Goal: Task Accomplishment & Management: Use online tool/utility

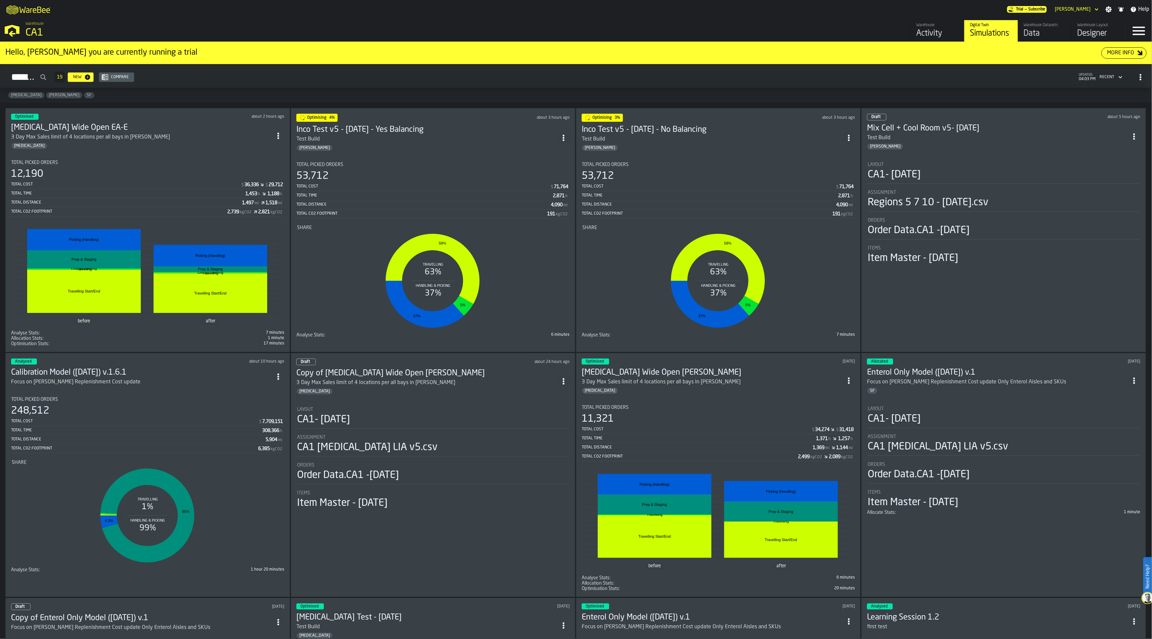
click at [677, 175] on div "53,712" at bounding box center [718, 176] width 273 height 12
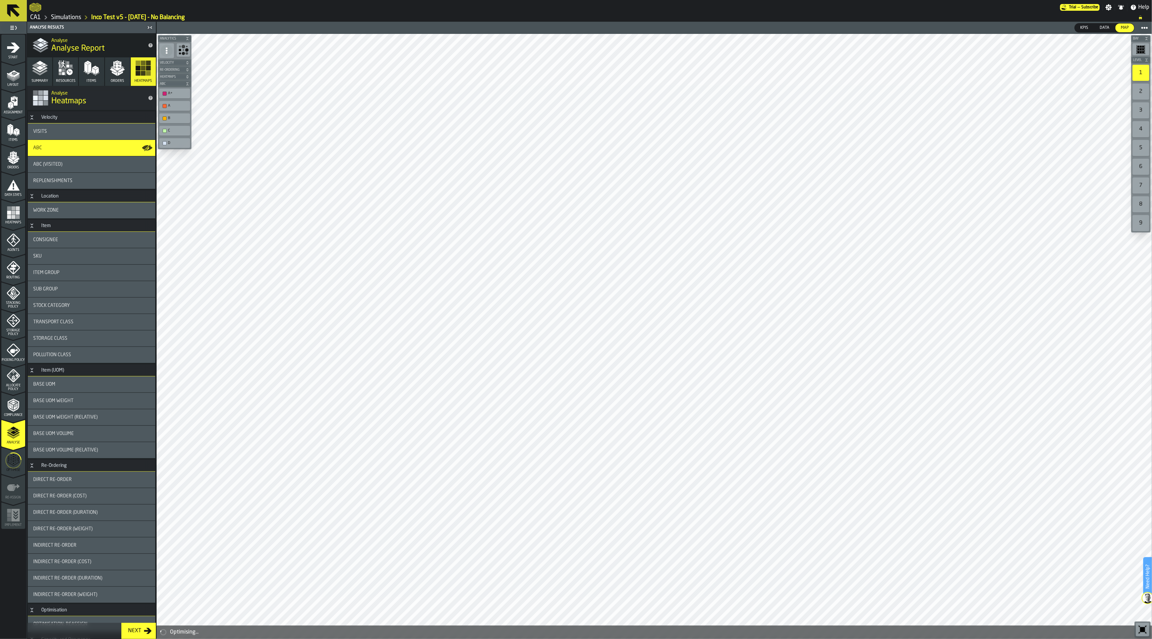
click at [19, 462] on icon "menu Optimise" at bounding box center [13, 460] width 16 height 27
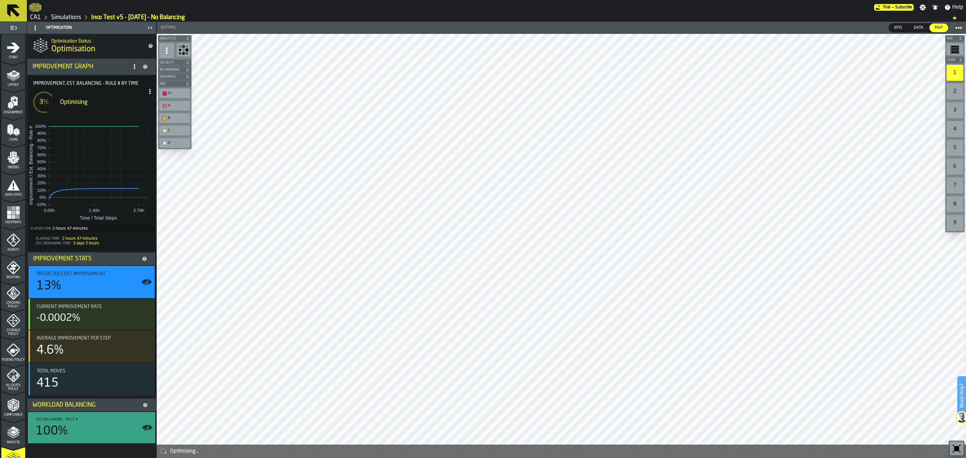
click at [18, 17] on icon at bounding box center [13, 11] width 16 height 16
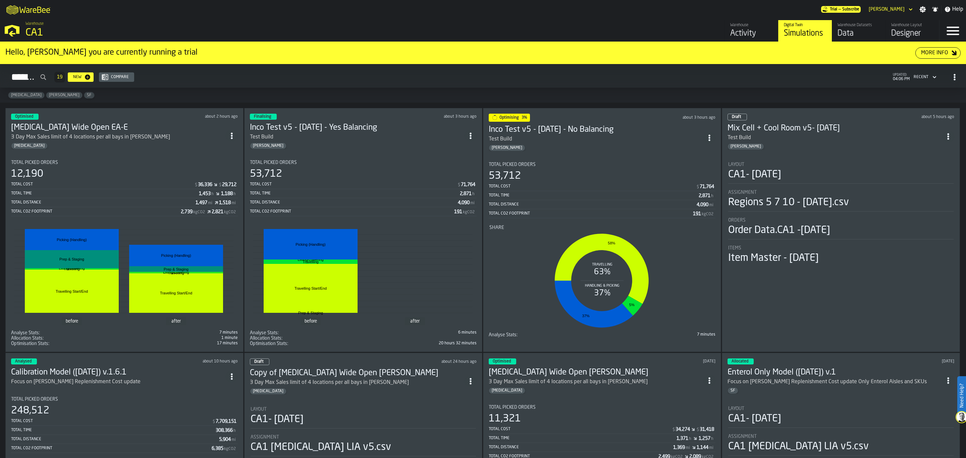
click at [557, 129] on h3 "Inco Test v5 - [DATE] - No Balancing" at bounding box center [596, 129] width 215 height 11
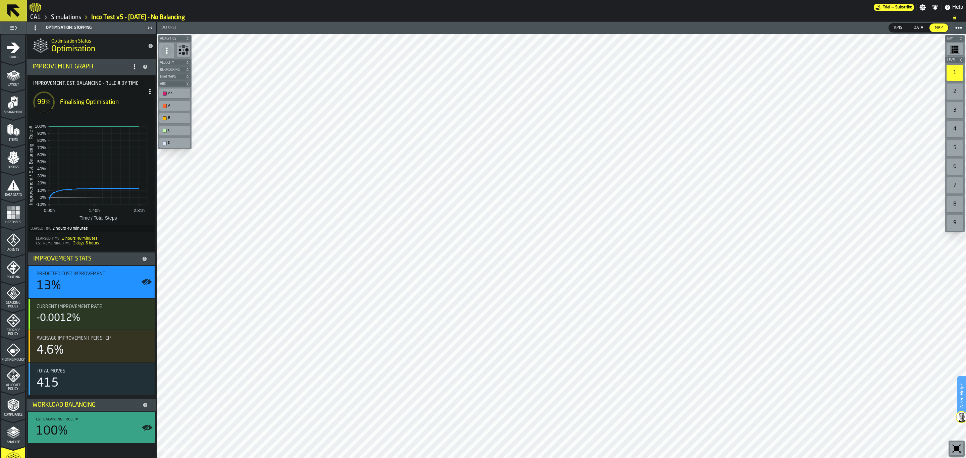
click at [12, 17] on icon at bounding box center [13, 11] width 16 height 16
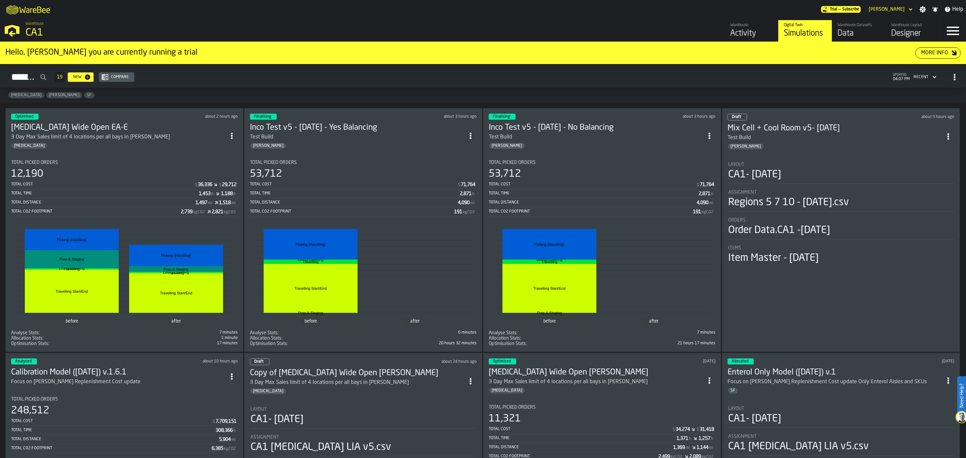
click at [835, 167] on div "Layout" at bounding box center [840, 164] width 225 height 5
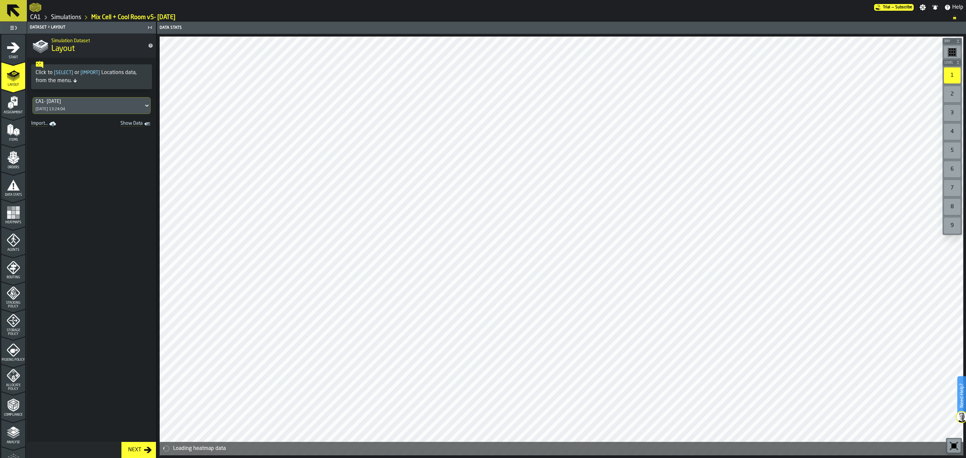
click at [17, 111] on span "Assignment" at bounding box center [13, 113] width 24 height 4
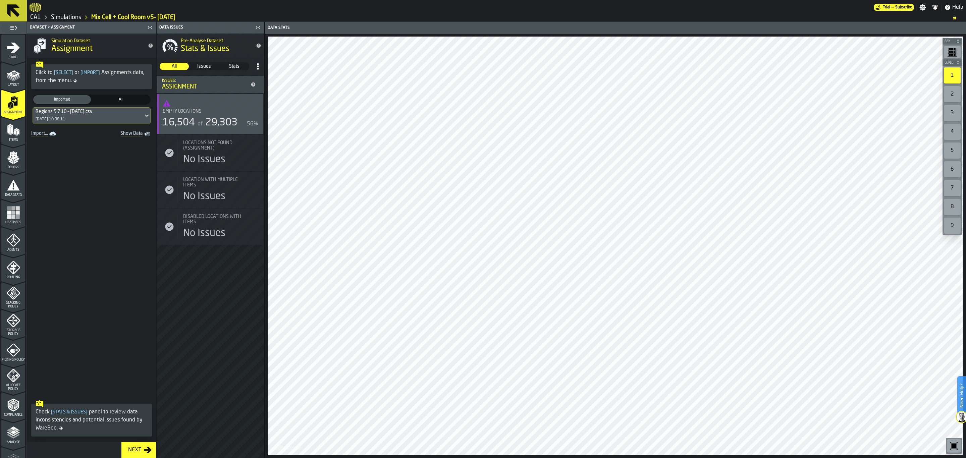
click at [126, 135] on span "Show Data" at bounding box center [120, 134] width 46 height 7
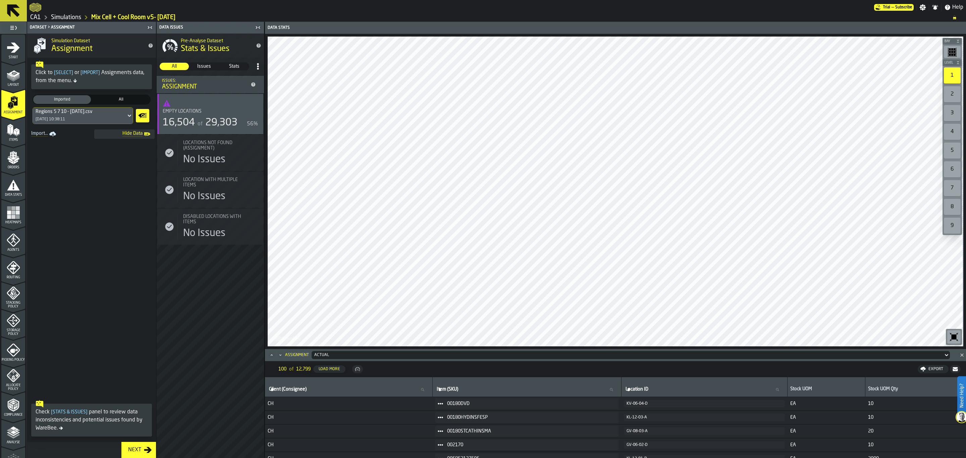
click at [779, 389] on icon at bounding box center [777, 389] width 3 height 3
click at [785, 389] on input "Location ID Location ID" at bounding box center [704, 389] width 160 height 9
type input "**"
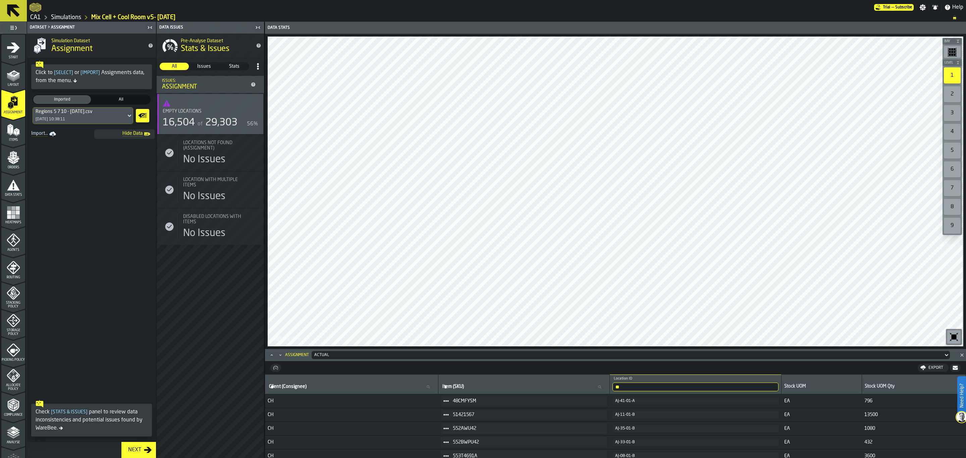
click at [709, 386] on input "**" at bounding box center [695, 387] width 166 height 9
type input "*****"
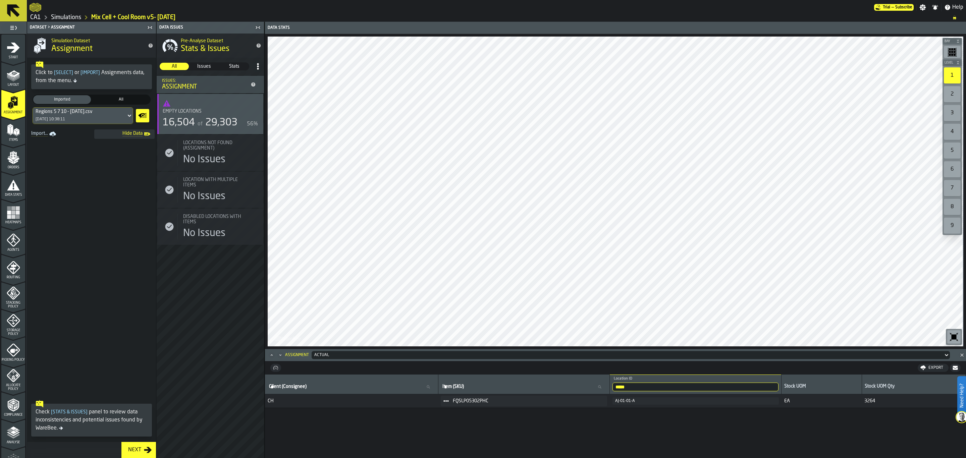
click at [7, 330] on span "Storage Policy" at bounding box center [13, 332] width 24 height 7
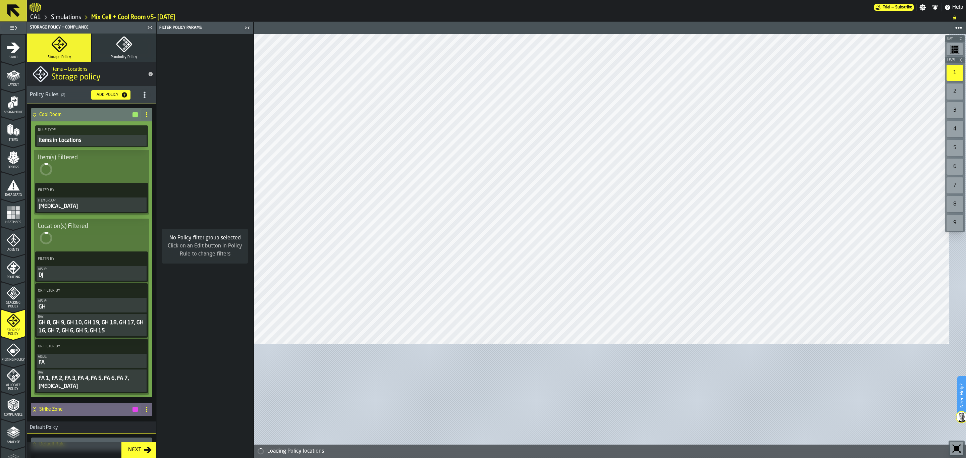
click at [11, 354] on icon "menu Picking Policy" at bounding box center [13, 349] width 13 height 13
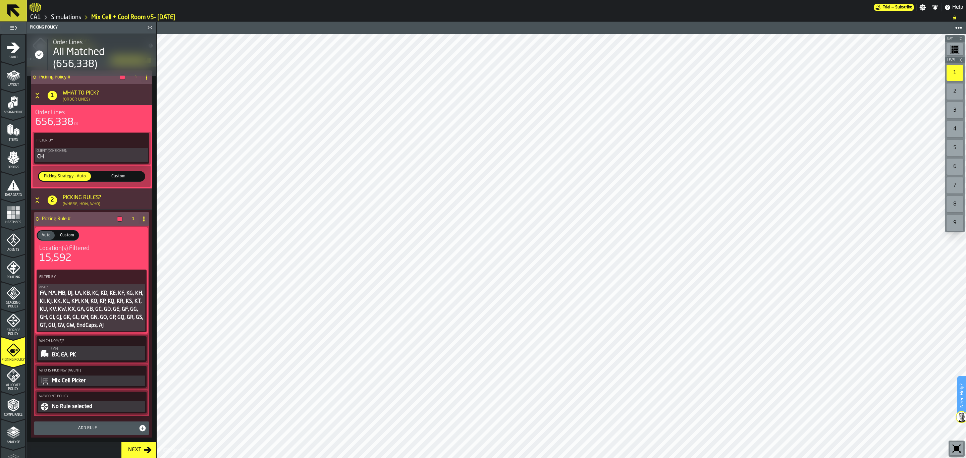
scroll to position [55, 0]
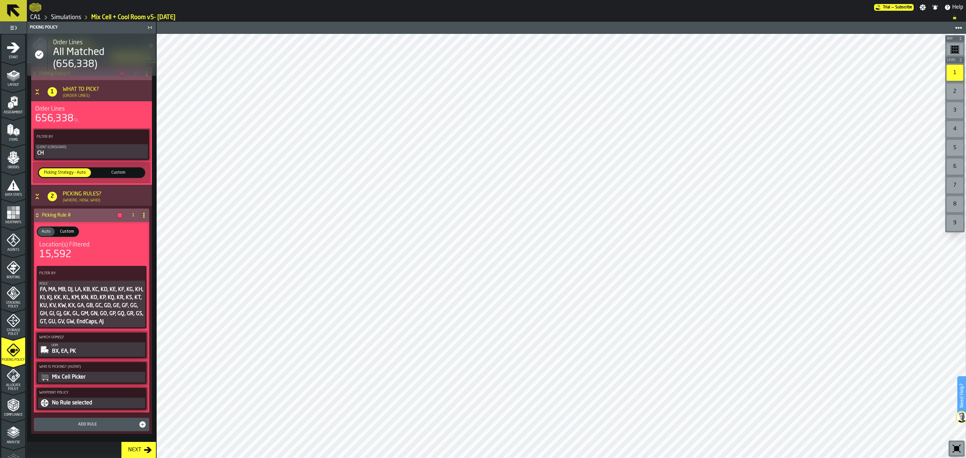
click at [117, 294] on div "FA, MA, MB, DJ, LA, KB, KC, KD, KE, KF, KG, KH, KI, KJ, KK, KL, KM, KN, KO, KP,…" at bounding box center [91, 306] width 105 height 40
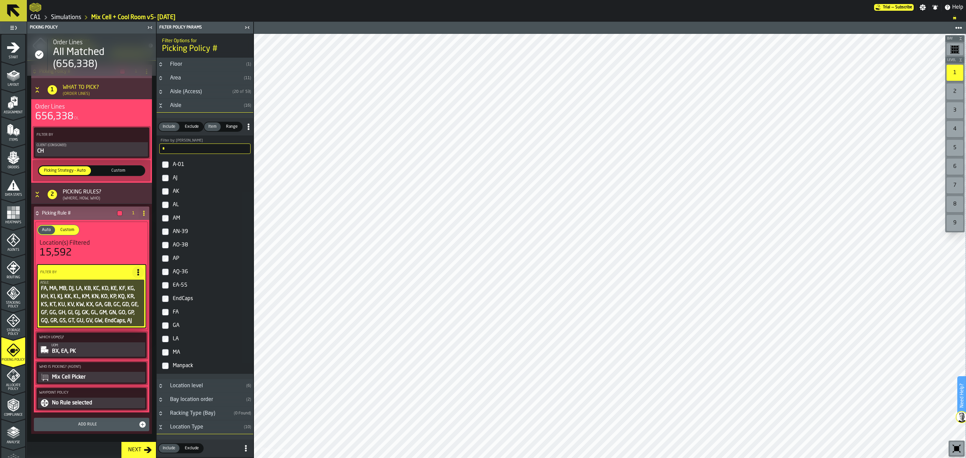
click at [160, 430] on icon "Button-Location Type-open" at bounding box center [160, 427] width 5 height 5
click at [251, 221] on div "A-01 AJ AK AL AM AN-39 AO-38 AP AQ-36 EA-55 EndCaps FA GA LA MA Manpack" at bounding box center [205, 265] width 97 height 217
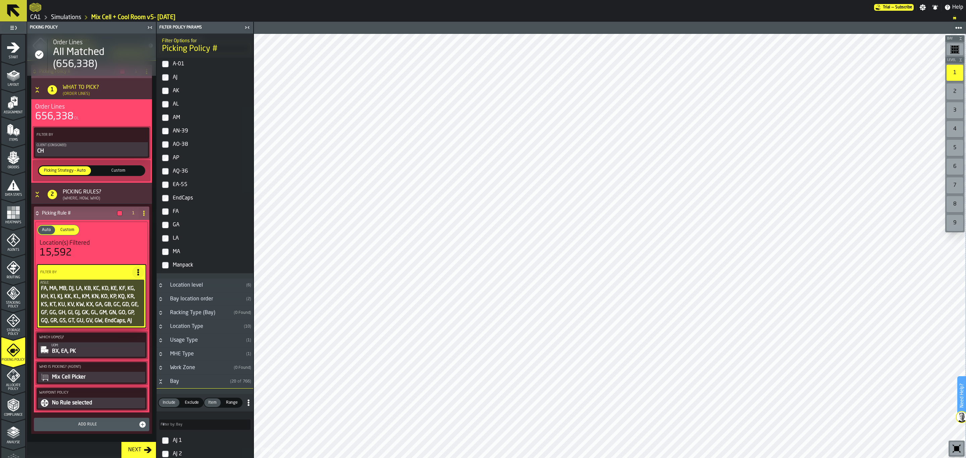
scroll to position [104, 0]
click at [161, 323] on icon "Button-Location Type-closed" at bounding box center [160, 323] width 5 height 5
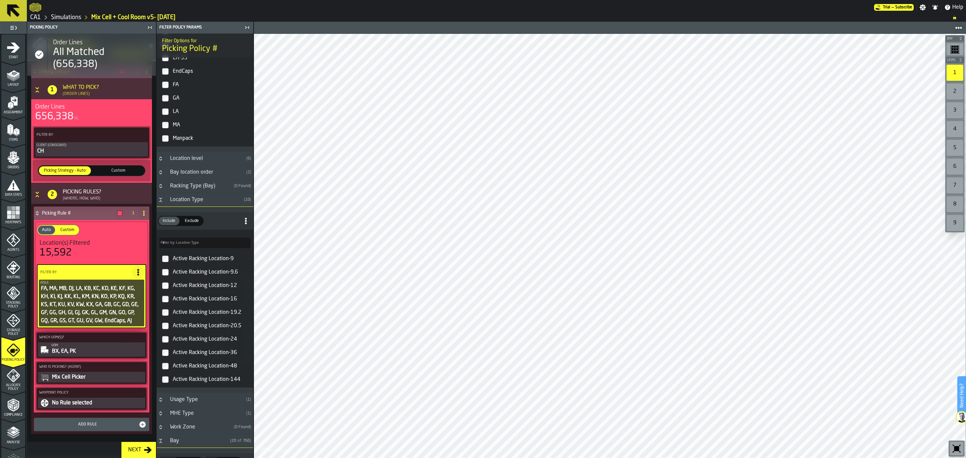
scroll to position [228, 0]
click at [107, 347] on div "UOM:" at bounding box center [97, 346] width 93 height 4
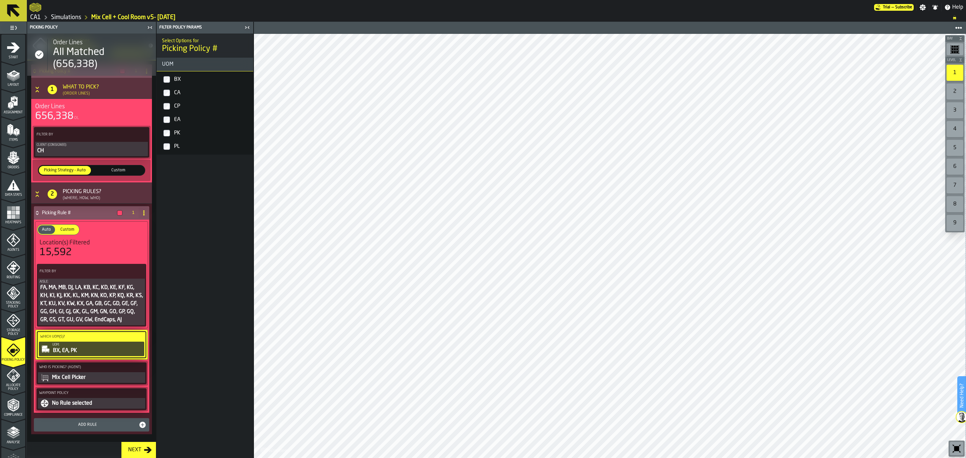
scroll to position [0, 0]
click at [163, 96] on label "CA" at bounding box center [205, 92] width 94 height 13
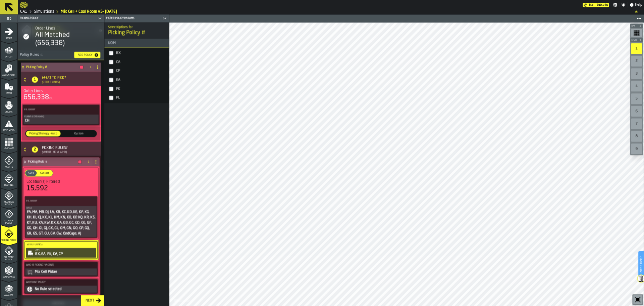
scroll to position [58, 0]
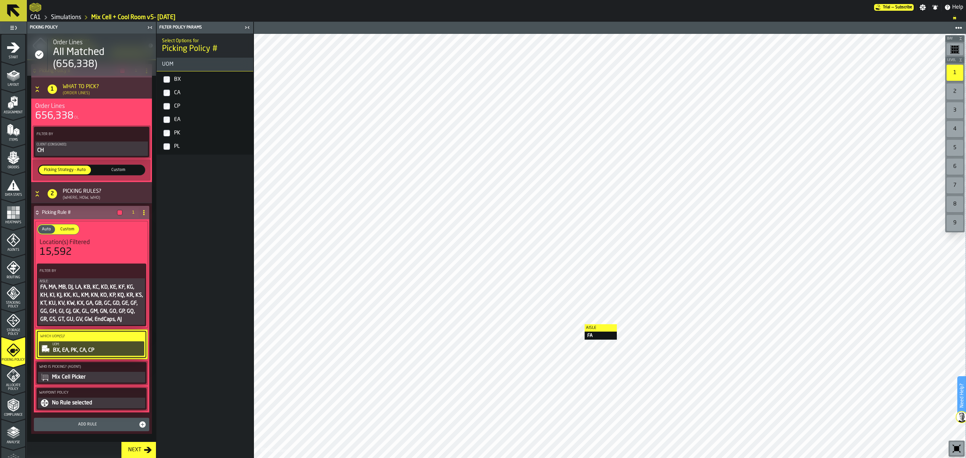
click at [8, 434] on icon "menu Analyse" at bounding box center [13, 432] width 13 height 13
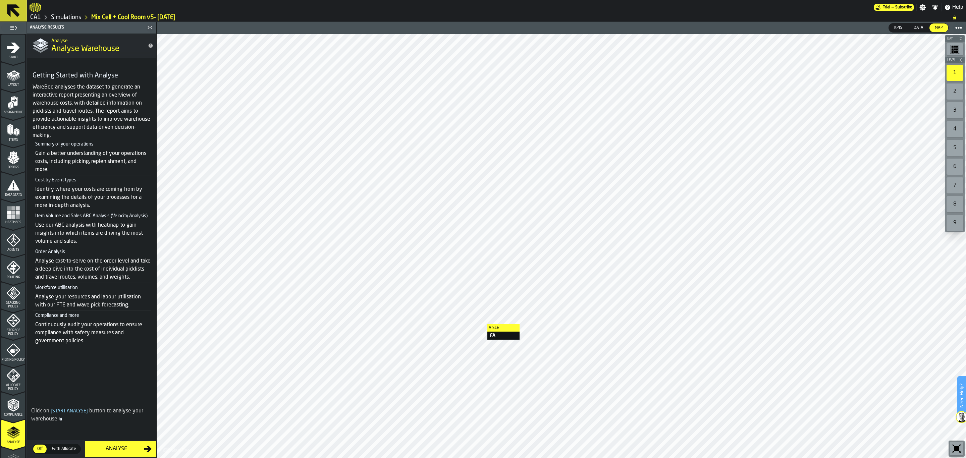
click at [112, 452] on div "Analyse" at bounding box center [116, 449] width 55 height 8
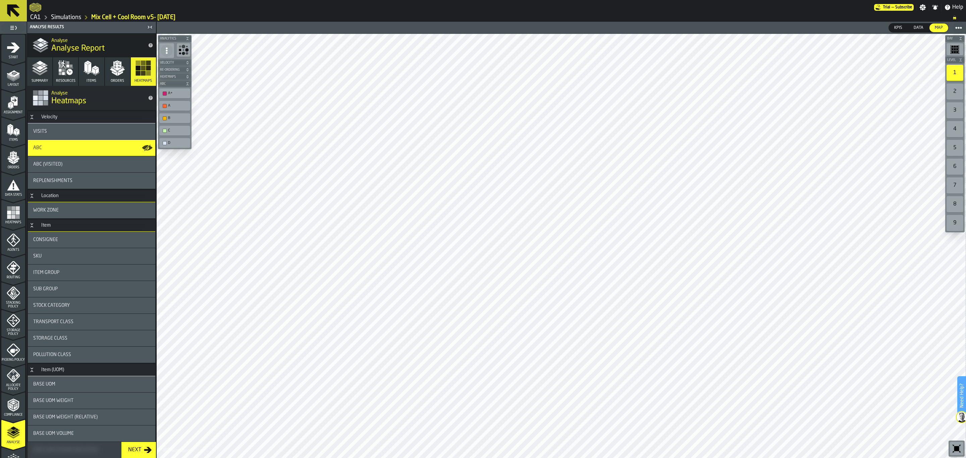
click at [13, 4] on icon at bounding box center [13, 10] width 13 height 13
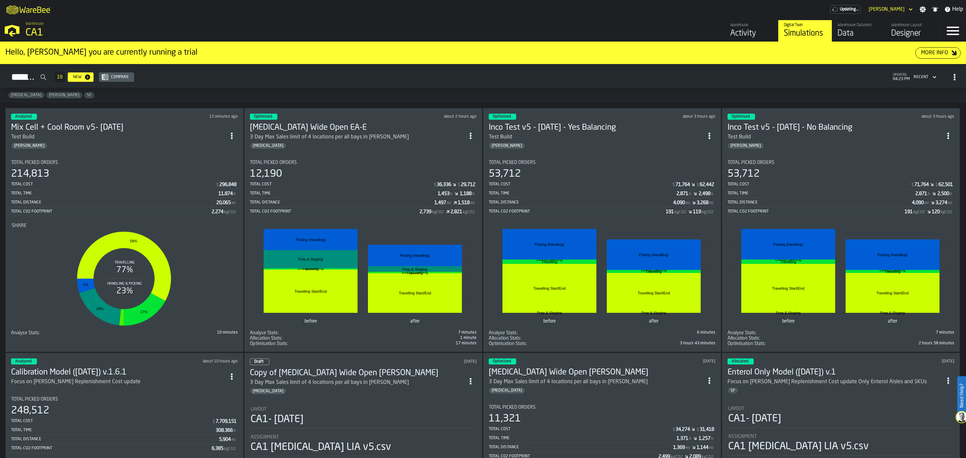
click at [804, 157] on section "Total Picked Orders 53,712 Total Cost $ 71,764 $ 62,501 Total Time 2,871 h 2,50…" at bounding box center [841, 251] width 227 height 192
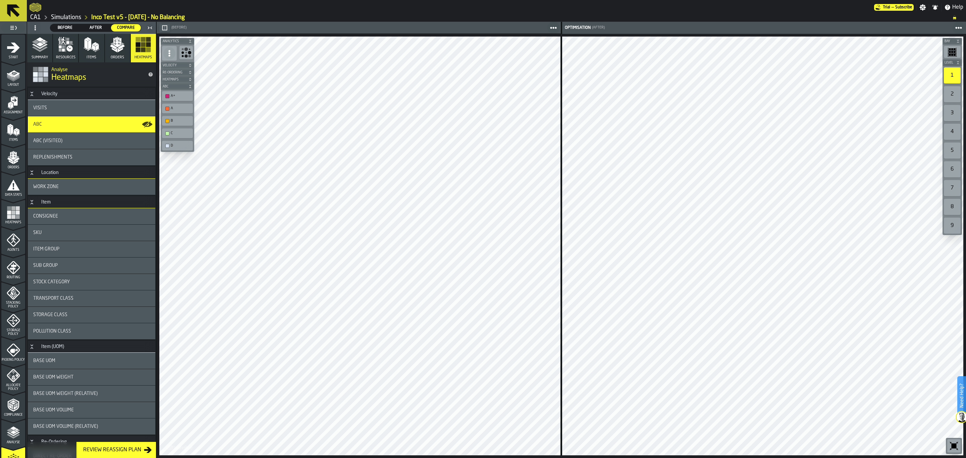
click at [120, 55] on span "Orders" at bounding box center [117, 57] width 13 height 4
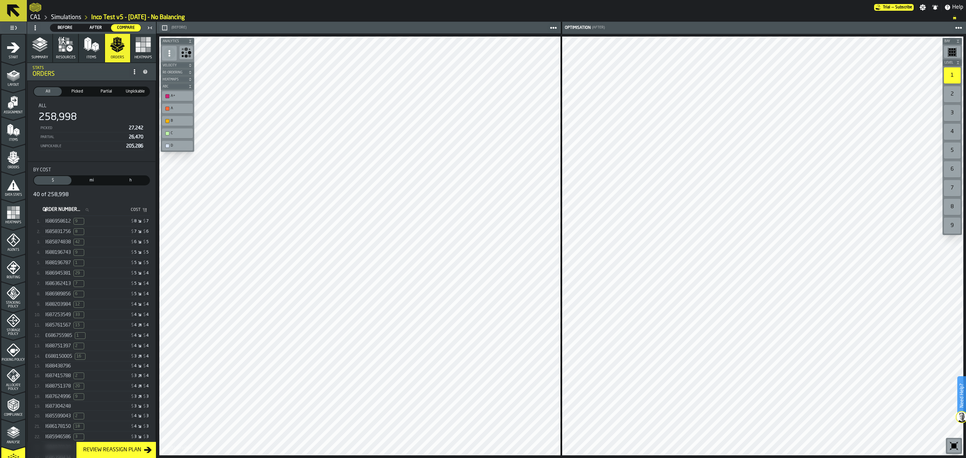
click at [88, 183] on span "mi" at bounding box center [91, 180] width 35 height 6
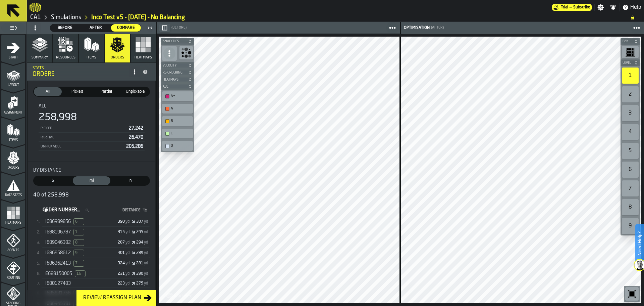
click at [644, 38] on div "Bay Level 1 2 3 4 5 6 7 8 9 M A K I N G W A R E H O U S E S M O R E EF F I C I …" at bounding box center [400, 170] width 487 height 272
click at [632, 45] on label "button-toolbar-undefined" at bounding box center [630, 52] width 19 height 15
click at [637, 28] on circle at bounding box center [636, 27] width 3 height 3
click at [558, 30] on div at bounding box center [544, 28] width 198 height 12
click at [631, 290] on icon "button-toolbar-undefined" at bounding box center [632, 293] width 11 height 11
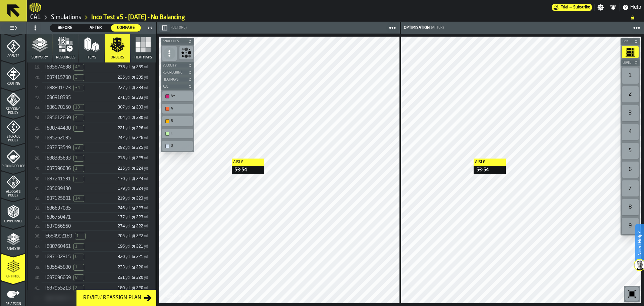
scroll to position [223, 0]
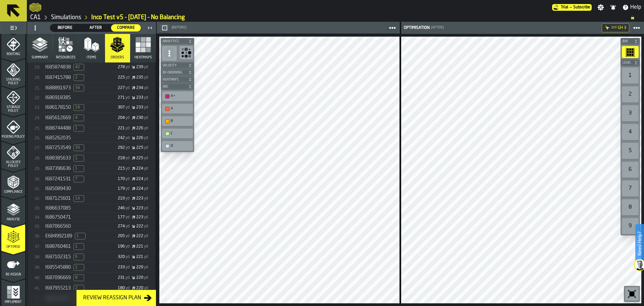
click at [554, 54] on div "Bay Level 1 2 3 4 5 6 7 8 9 M A K I N G W A R E H O U S E S M O R E EF F I C I …" at bounding box center [400, 170] width 487 height 272
click at [636, 43] on icon "button-" at bounding box center [636, 41] width 4 height 4
click at [639, 29] on icon at bounding box center [636, 27] width 7 height 7
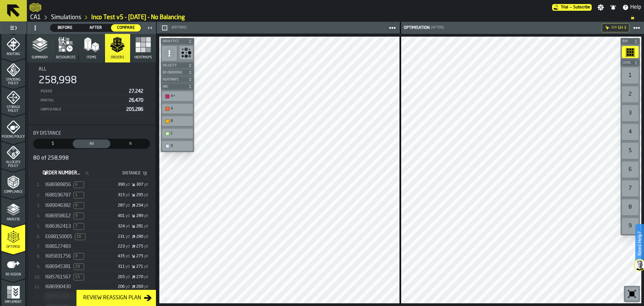
scroll to position [0, 0]
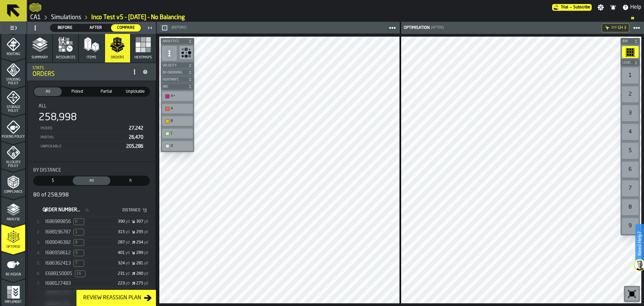
click at [64, 224] on span "I686989856" at bounding box center [57, 221] width 25 height 5
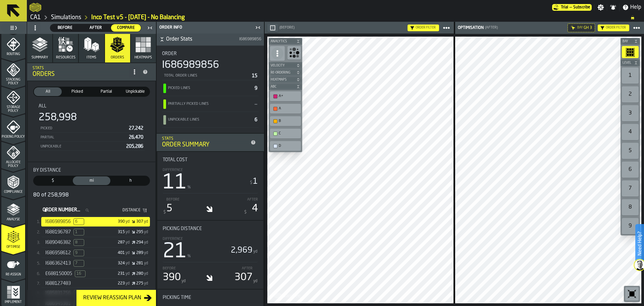
click at [78, 89] on div "Picked" at bounding box center [77, 91] width 28 height 9
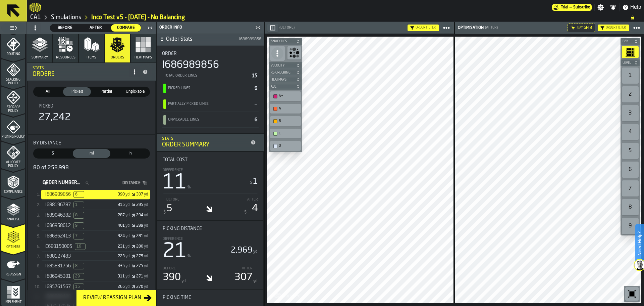
click at [140, 58] on span "Heatmaps" at bounding box center [143, 57] width 17 height 4
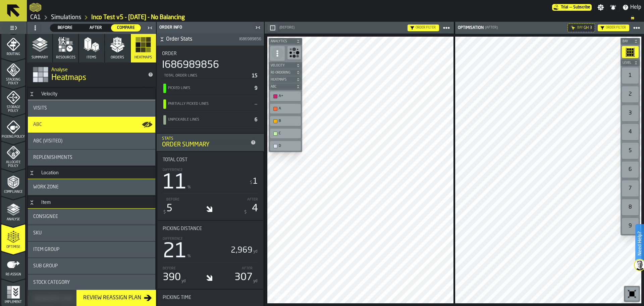
click at [120, 59] on span "Orders" at bounding box center [117, 57] width 13 height 4
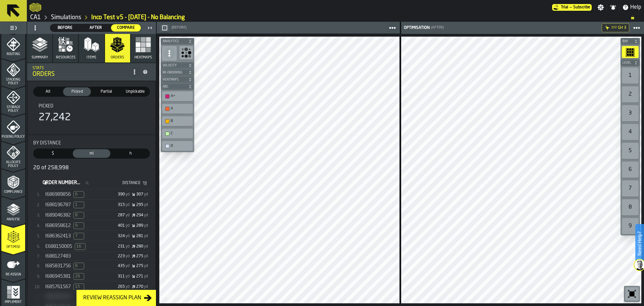
click at [45, 50] on icon "button" at bounding box center [40, 45] width 16 height 16
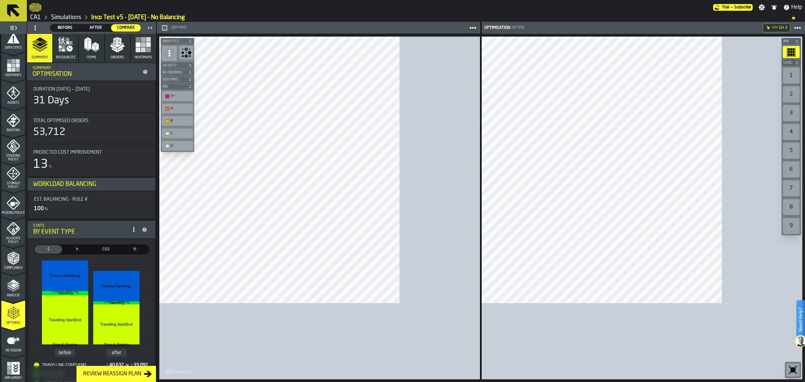
scroll to position [147, 0]
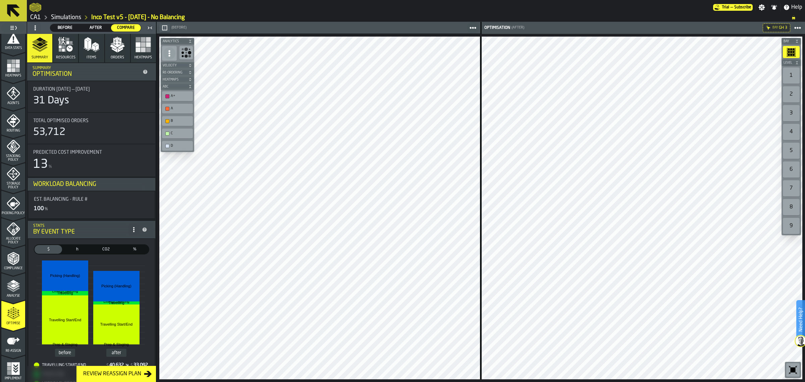
click at [79, 249] on span "h" at bounding box center [77, 249] width 25 height 6
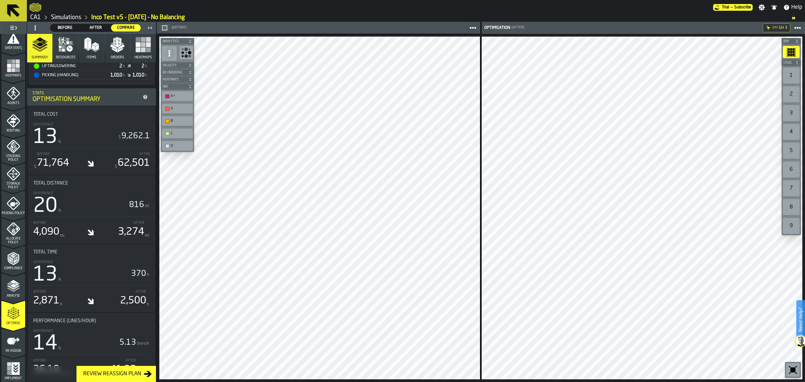
scroll to position [320, 0]
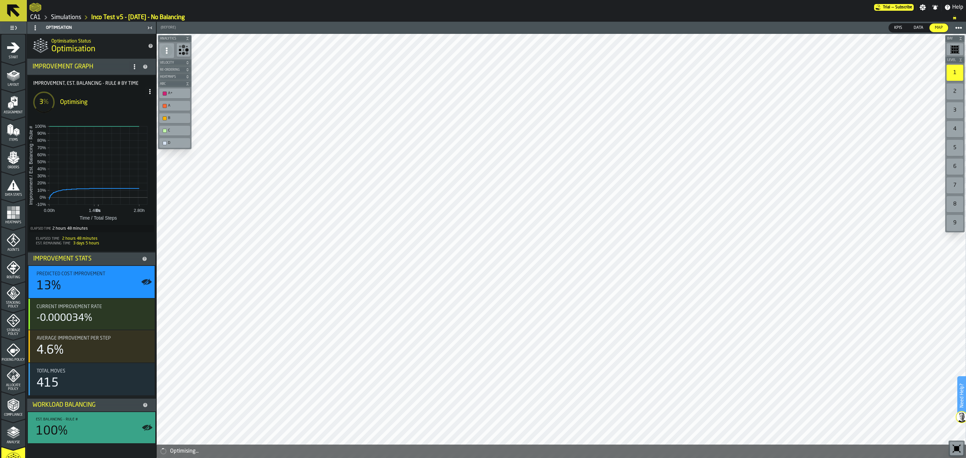
click at [11, 14] on icon at bounding box center [13, 11] width 16 height 16
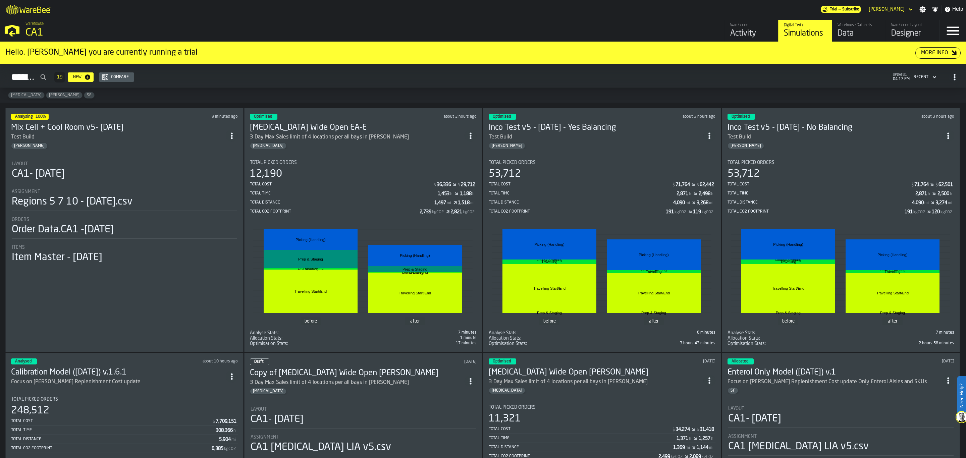
click at [603, 165] on div "Total Picked Orders" at bounding box center [602, 162] width 227 height 5
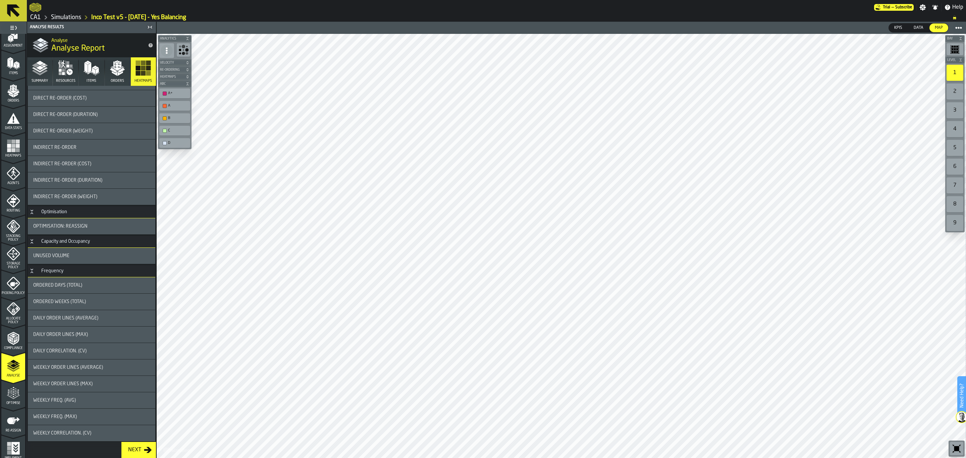
scroll to position [70, 0]
click at [11, 398] on span "Optimise" at bounding box center [13, 400] width 24 height 4
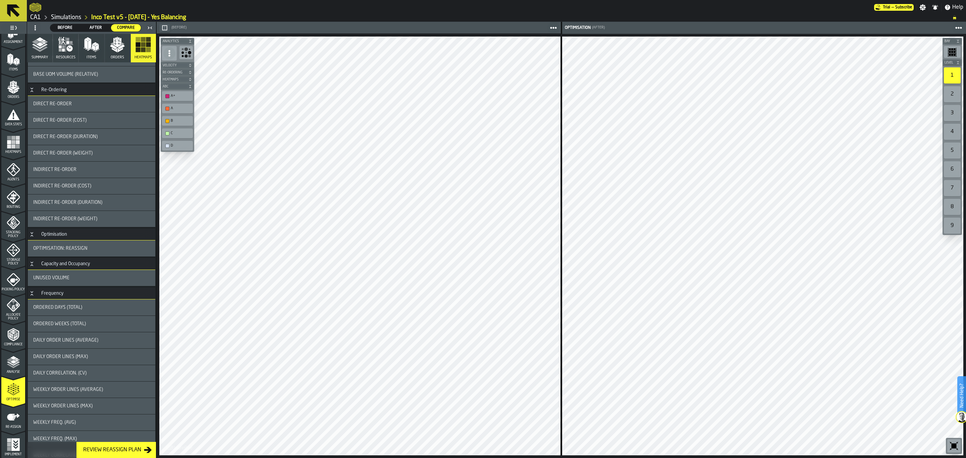
scroll to position [375, 0]
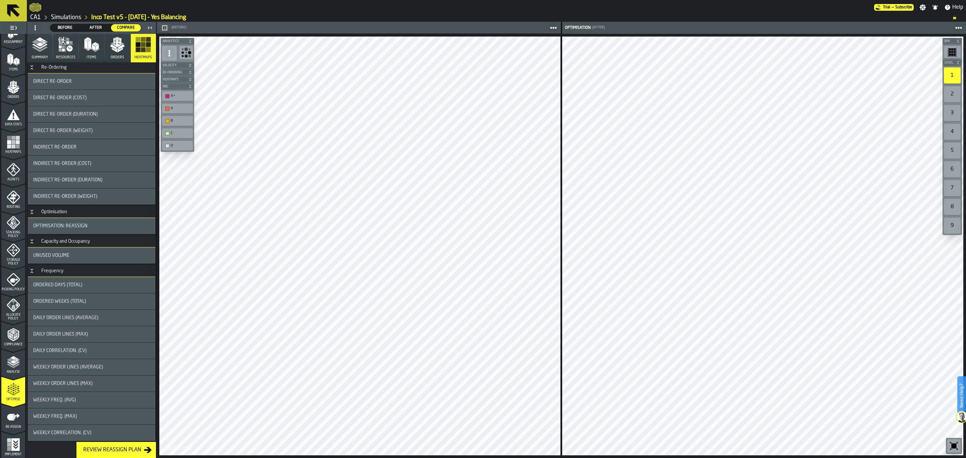
click at [101, 447] on div "Review Reassign Plan" at bounding box center [111, 450] width 63 height 8
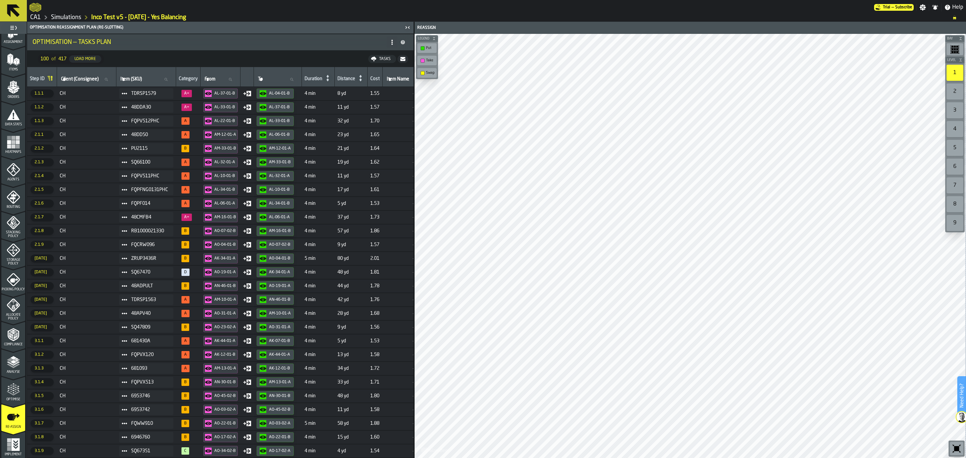
click at [414, 163] on div "Step ID Client (Consignee) Client (Consignee) Item (SKU) Item (SKU) Category Fr…" at bounding box center [220, 270] width 386 height 407
drag, startPoint x: 414, startPoint y: 163, endPoint x: 412, endPoint y: 186, distance: 23.2
click at [412, 186] on div "Step ID Client (Consignee) Client (Consignee) Item (SKU) Item (SKU) Category Fr…" at bounding box center [220, 270] width 386 height 407
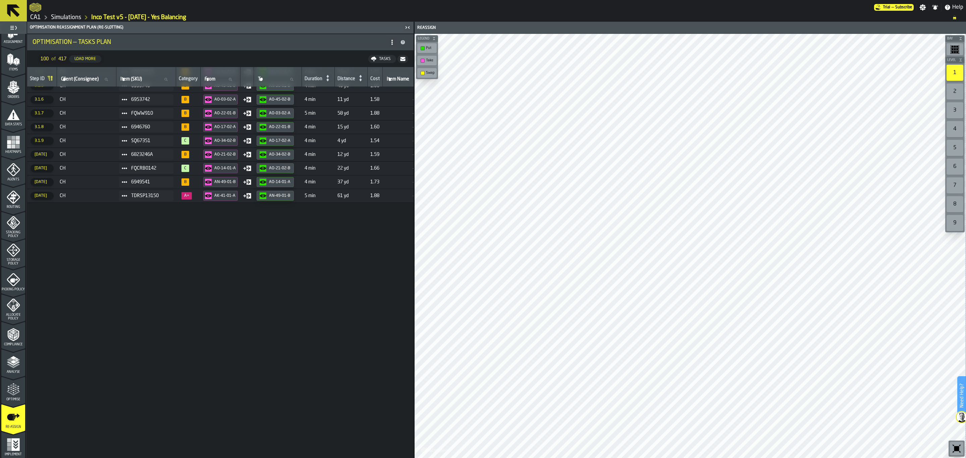
scroll to position [0, 0]
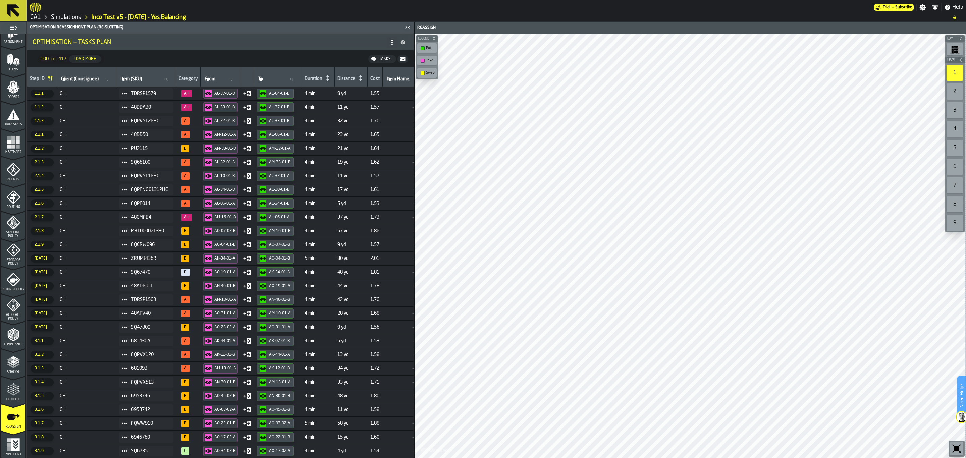
click at [13, 402] on icon "menu Optimise" at bounding box center [13, 404] width 24 height 6
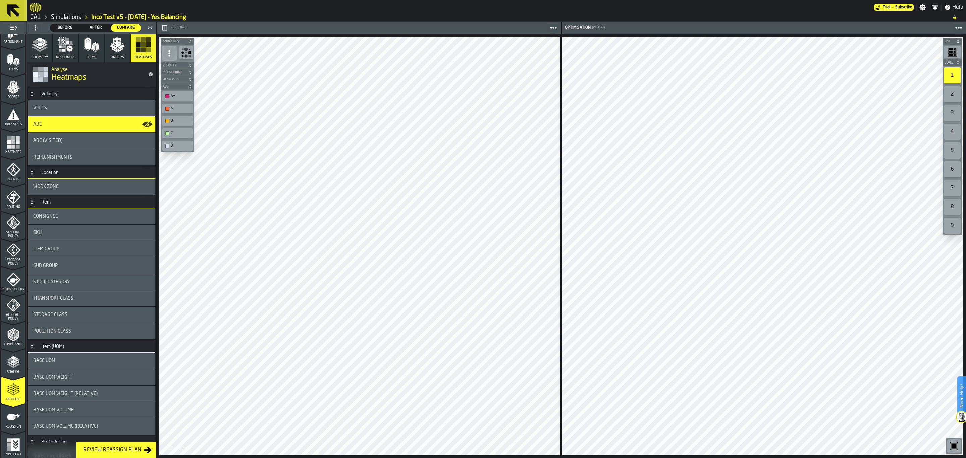
click at [110, 53] on button "Orders" at bounding box center [117, 48] width 25 height 29
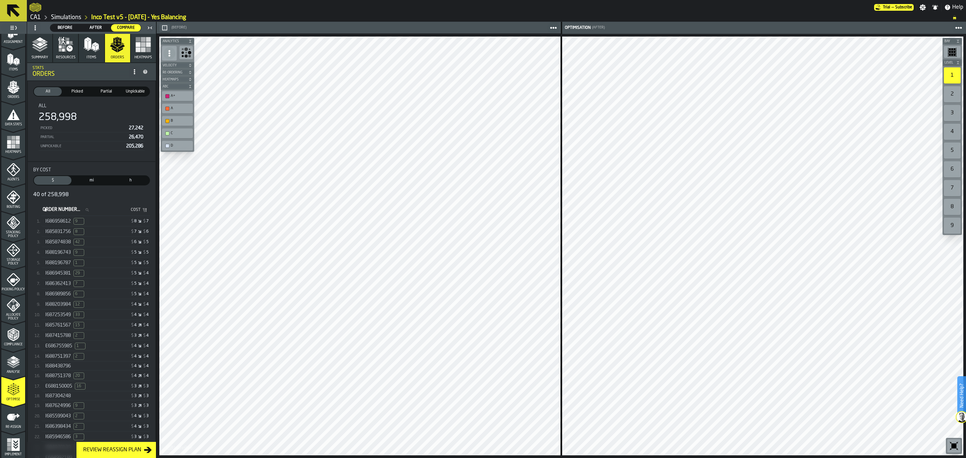
click at [95, 225] on div "I686958612 9" at bounding box center [71, 221] width 52 height 7
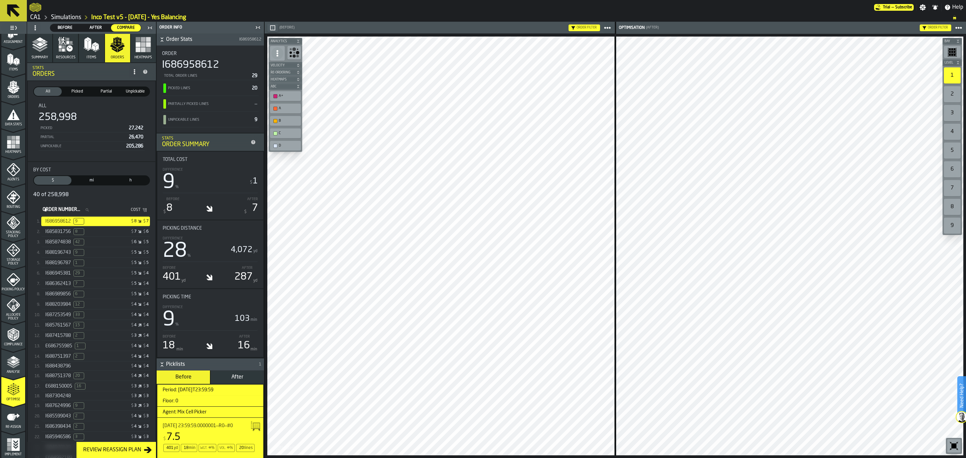
click at [92, 234] on div "I685831756 8" at bounding box center [71, 231] width 52 height 7
click at [90, 245] on div "I685874838 42" at bounding box center [71, 242] width 52 height 7
click at [55, 224] on span "I686958612" at bounding box center [57, 221] width 25 height 5
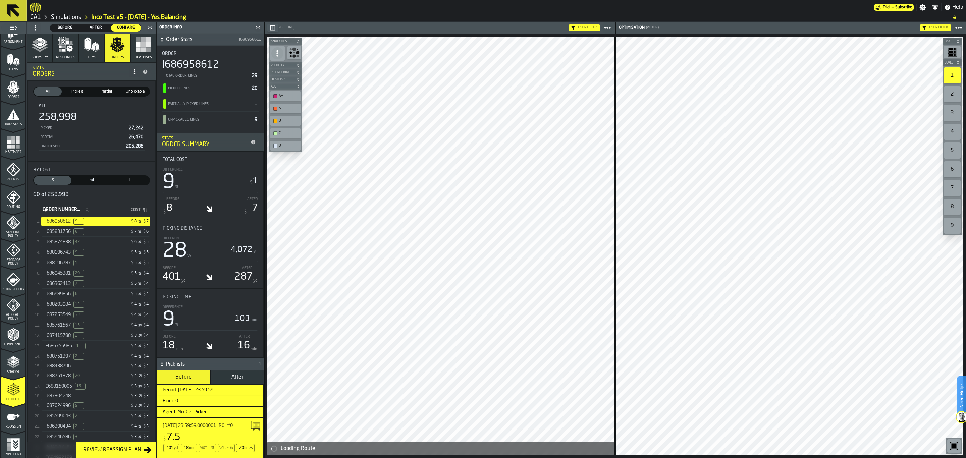
click at [87, 183] on span "mi" at bounding box center [91, 180] width 35 height 6
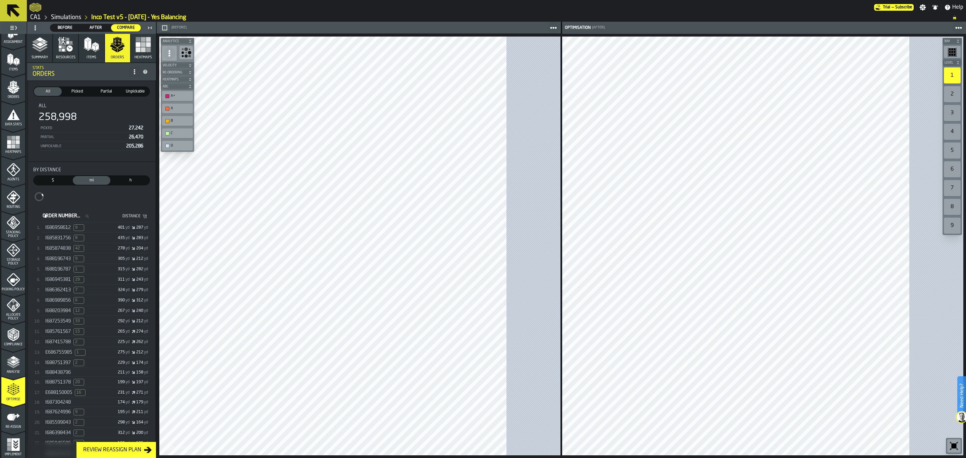
click at [126, 182] on span "h" at bounding box center [130, 180] width 35 height 6
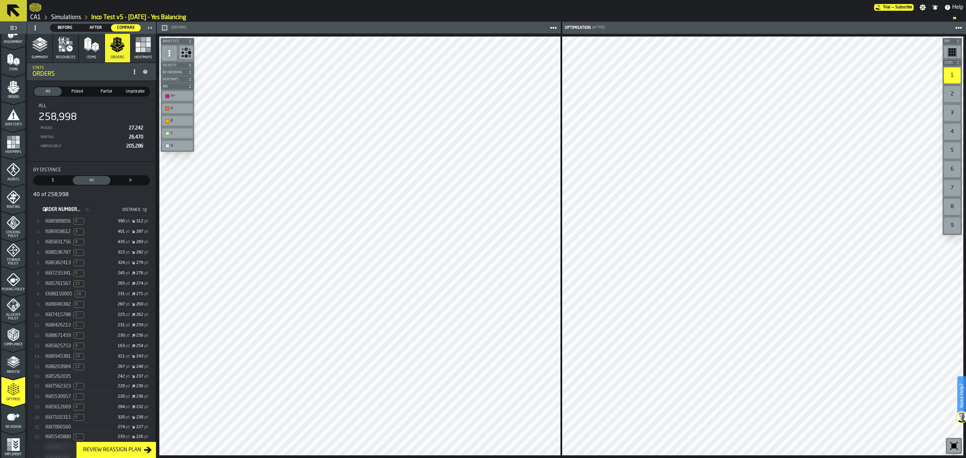
click at [65, 233] on span "I686958612" at bounding box center [57, 231] width 25 height 5
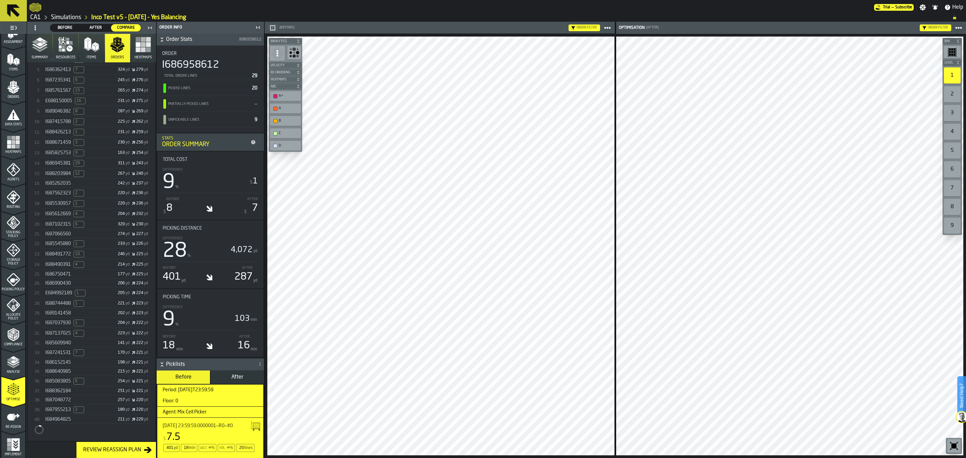
scroll to position [193, 0]
click at [62, 257] on span "I688491772" at bounding box center [57, 254] width 25 height 5
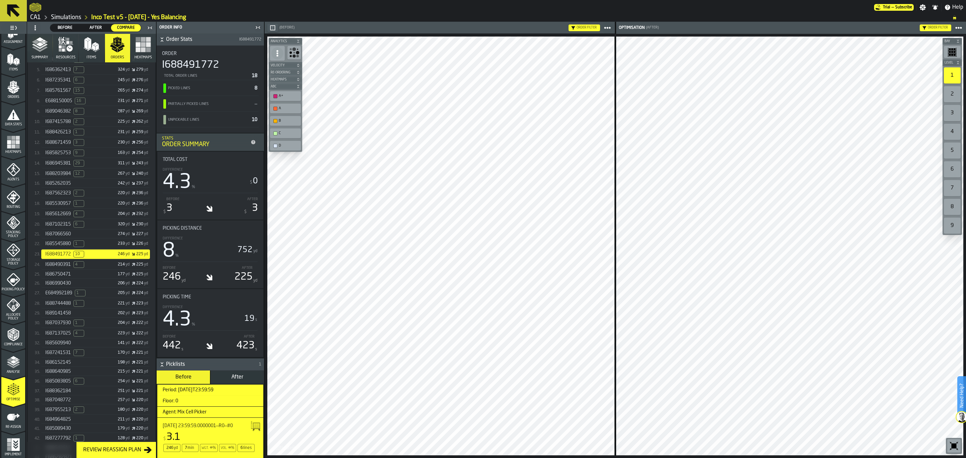
click at [63, 316] on span "I689141458" at bounding box center [57, 313] width 25 height 5
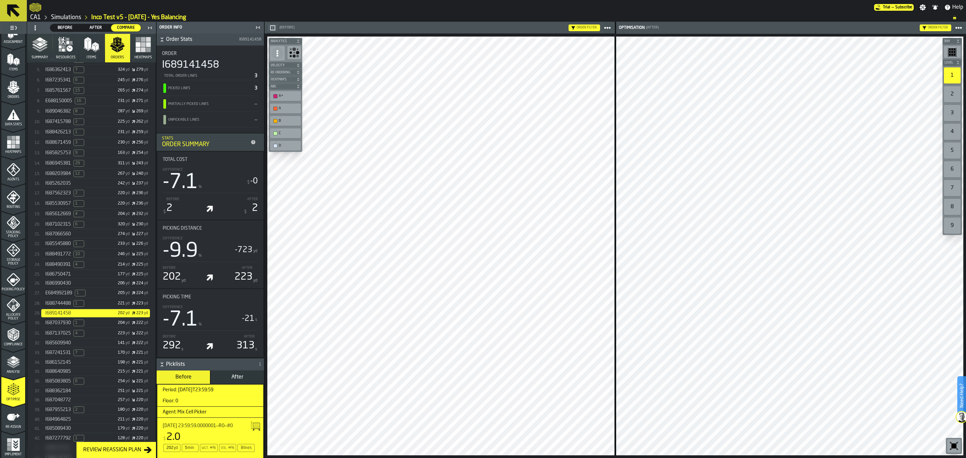
click at [143, 52] on icon "button" at bounding box center [143, 45] width 16 height 16
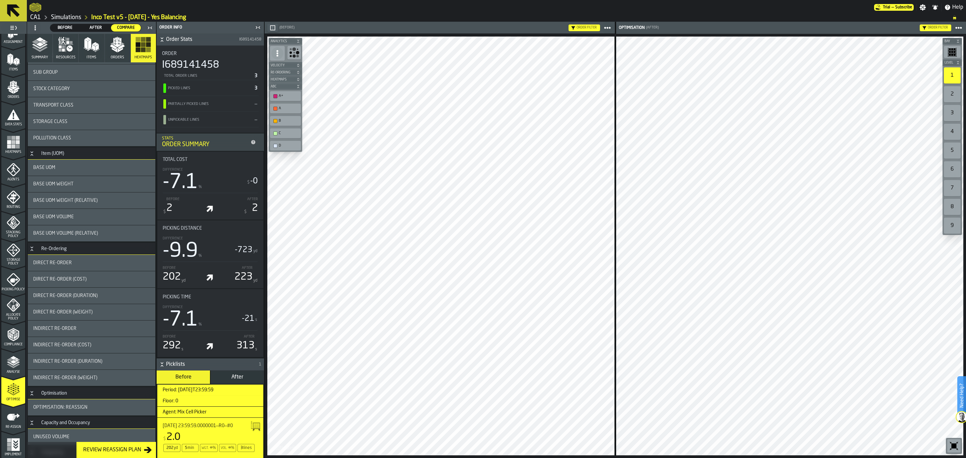
drag, startPoint x: 154, startPoint y: 155, endPoint x: 161, endPoint y: 98, distance: 58.2
click at [161, 98] on aside "1 Start 1.1 Layout 1.2 Assignment 1.3 Items 1.4 Orders 1.5 Data Stats 1.6 Heatm…" at bounding box center [132, 240] width 264 height 436
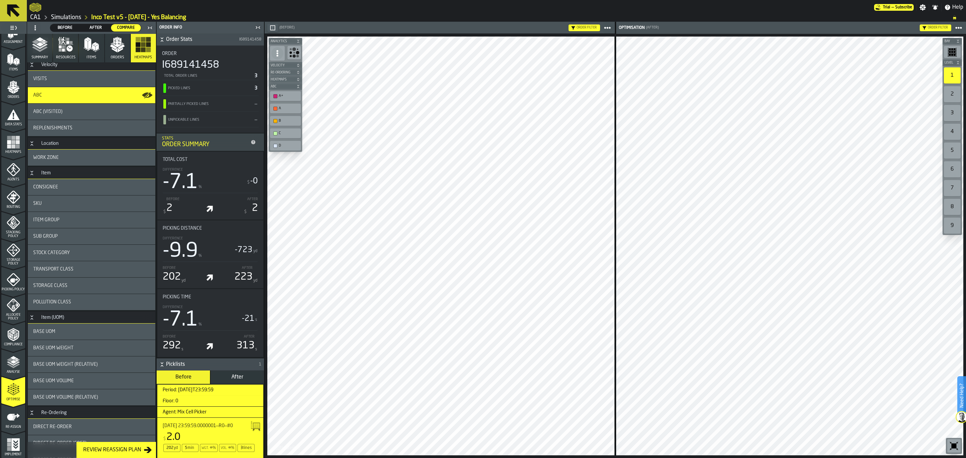
scroll to position [0, 0]
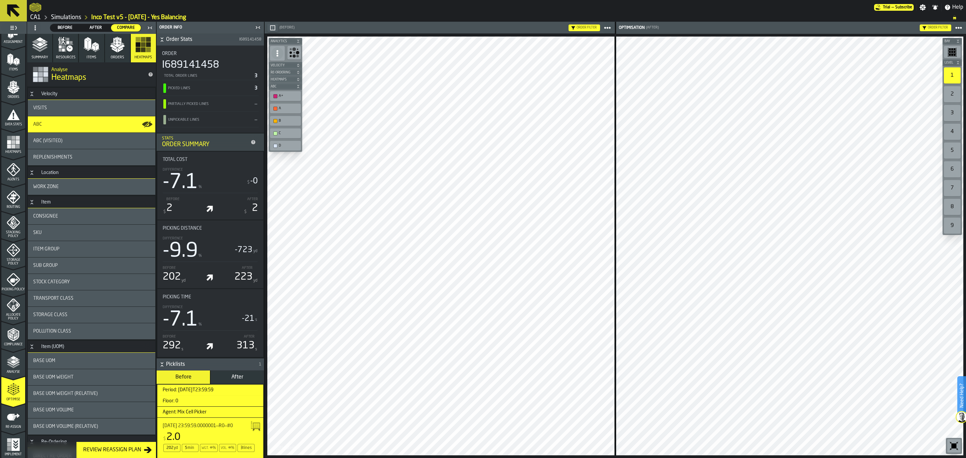
click at [115, 53] on button "Orders" at bounding box center [117, 48] width 25 height 29
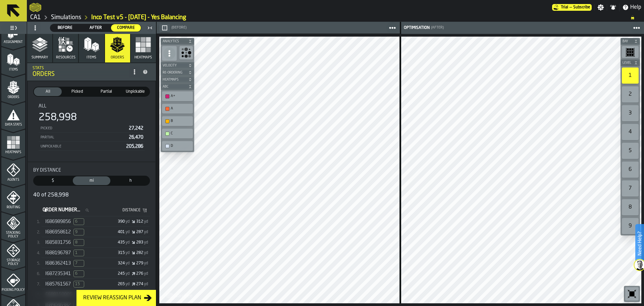
scroll to position [70, 0]
click at [128, 181] on span "h" at bounding box center [130, 180] width 35 height 6
click at [129, 73] on span at bounding box center [134, 71] width 11 height 11
click at [84, 107] on div "All" at bounding box center [92, 105] width 106 height 5
click at [75, 92] on span "Picked" at bounding box center [76, 92] width 25 height 6
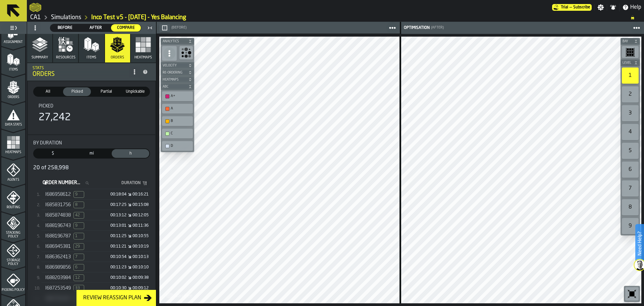
click at [44, 58] on span "Summary" at bounding box center [40, 57] width 16 height 4
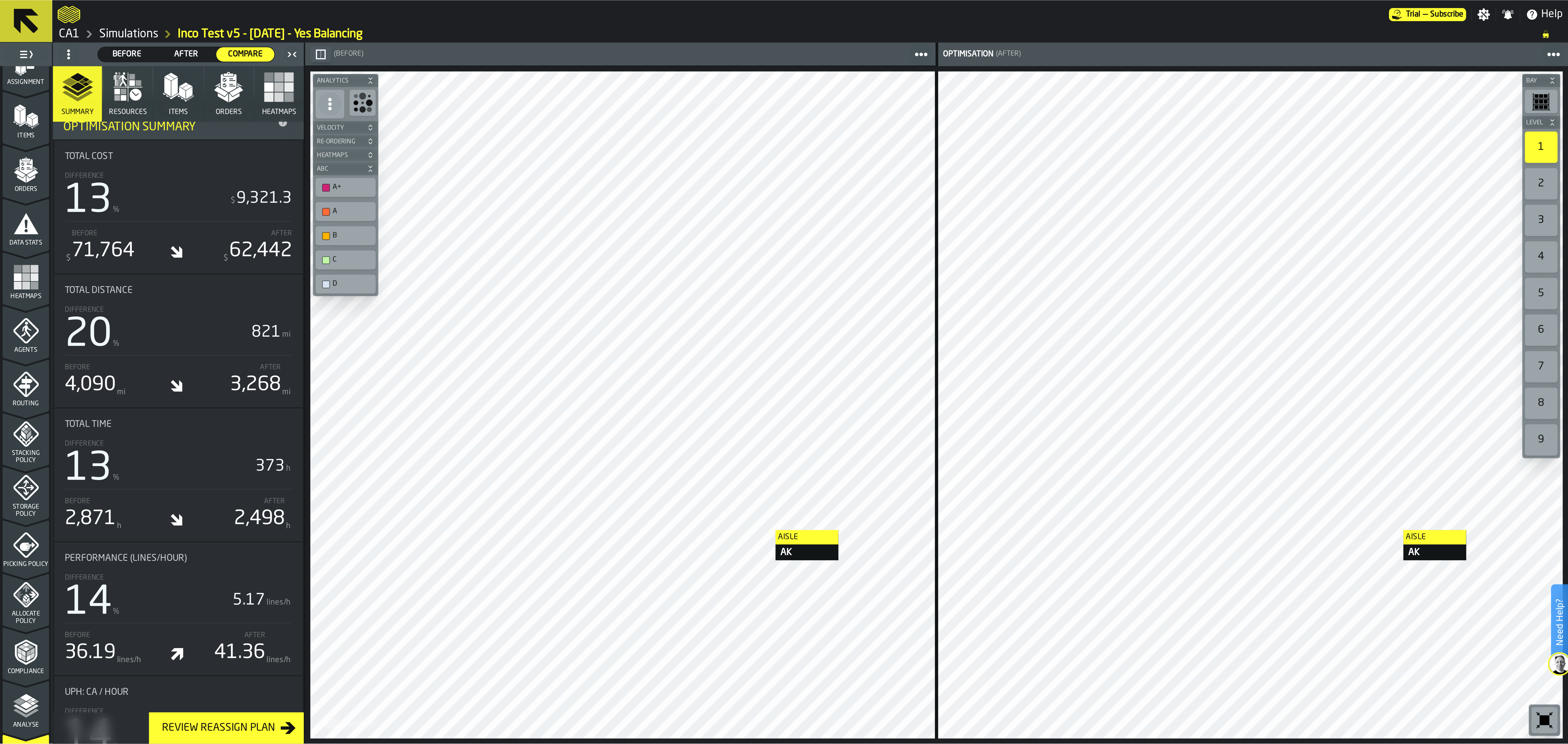
scroll to position [221, 0]
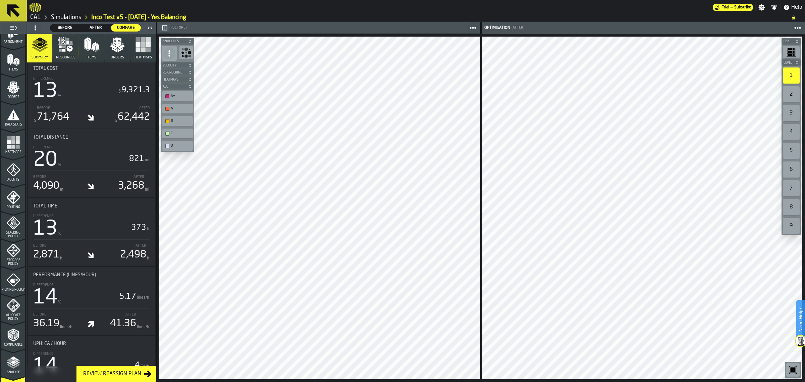
click at [791, 371] on icon "button-toolbar-undefined" at bounding box center [793, 369] width 5 height 5
click at [647, 29] on div at bounding box center [665, 28] width 278 height 12
click at [792, 15] on icon "Breadcrumb" at bounding box center [794, 17] width 4 height 4
click at [670, 9] on div at bounding box center [372, 7] width 684 height 12
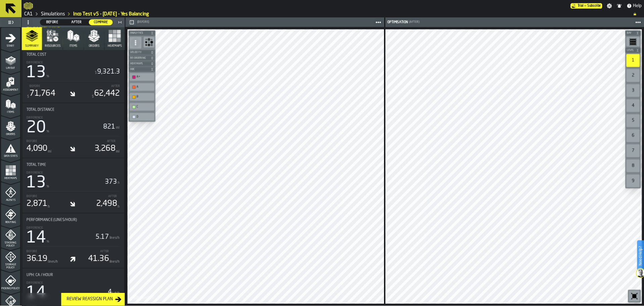
scroll to position [363, 0]
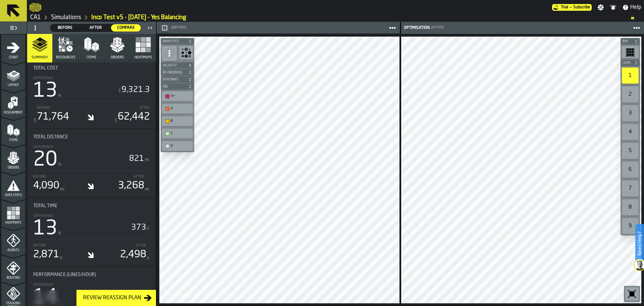
click at [133, 302] on button "Review Reassign Plan" at bounding box center [115, 297] width 79 height 16
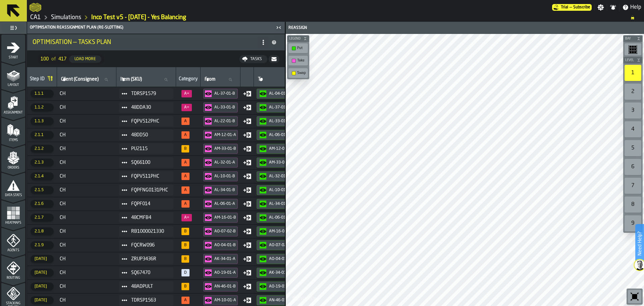
click at [274, 61] on icon "button-" at bounding box center [273, 58] width 5 height 5
click at [61, 18] on link "Simulations" at bounding box center [66, 17] width 30 height 7
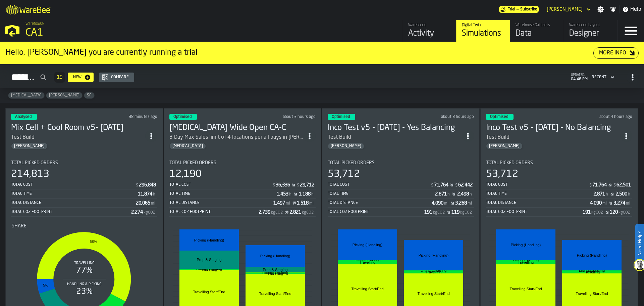
click at [130, 136] on div "Test Build" at bounding box center [78, 137] width 134 height 8
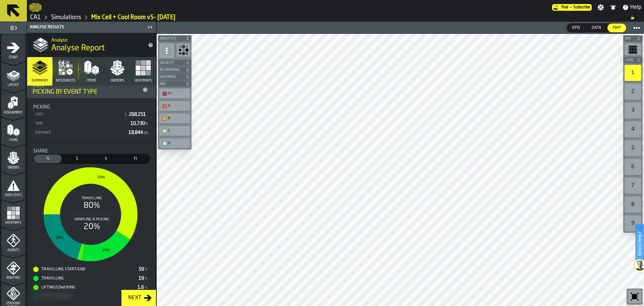
scroll to position [150, 0]
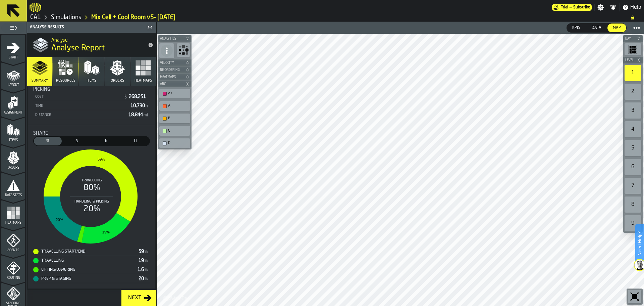
click at [58, 80] on span "Resources" at bounding box center [65, 80] width 19 height 4
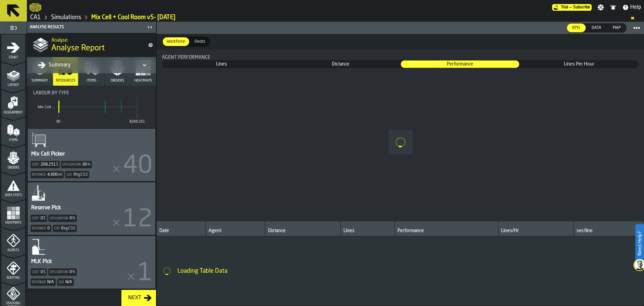
scroll to position [112, 0]
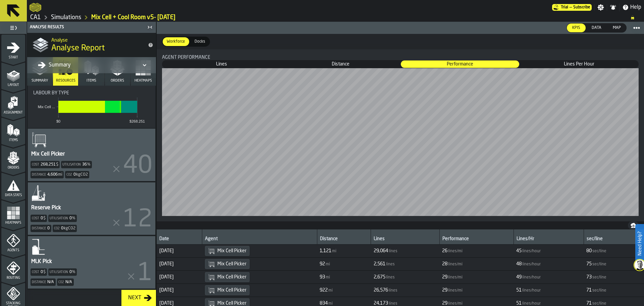
click at [89, 80] on span "Items" at bounding box center [92, 80] width 10 height 4
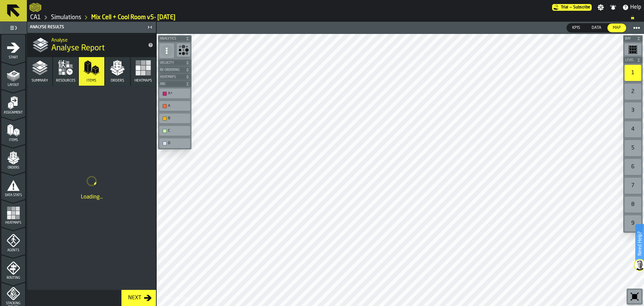
scroll to position [0, 0]
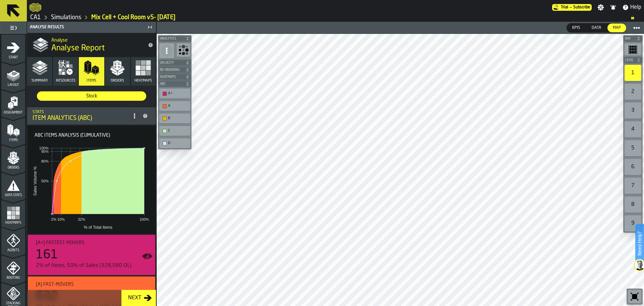
click at [117, 78] on span "Orders" at bounding box center [117, 80] width 13 height 4
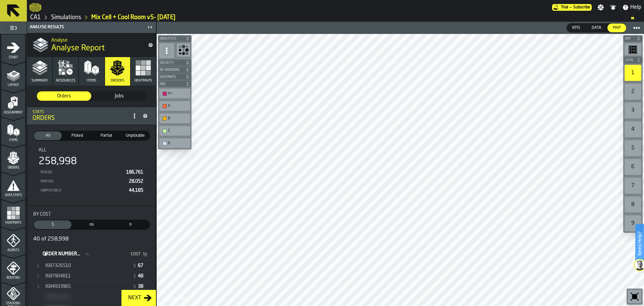
click at [141, 80] on span "Heatmaps" at bounding box center [143, 80] width 17 height 4
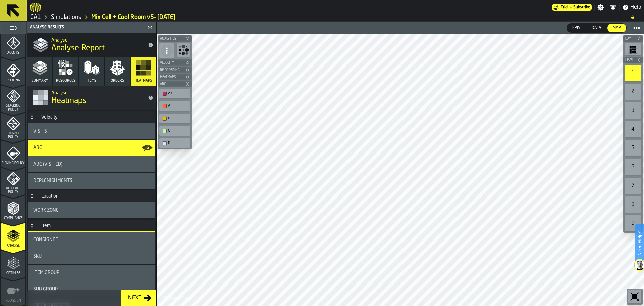
scroll to position [223, 0]
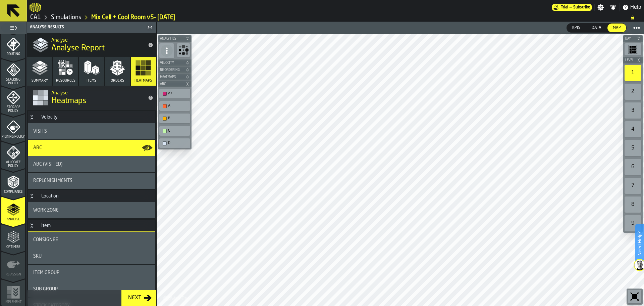
click at [10, 243] on icon "menu Optimise" at bounding box center [13, 236] width 13 height 13
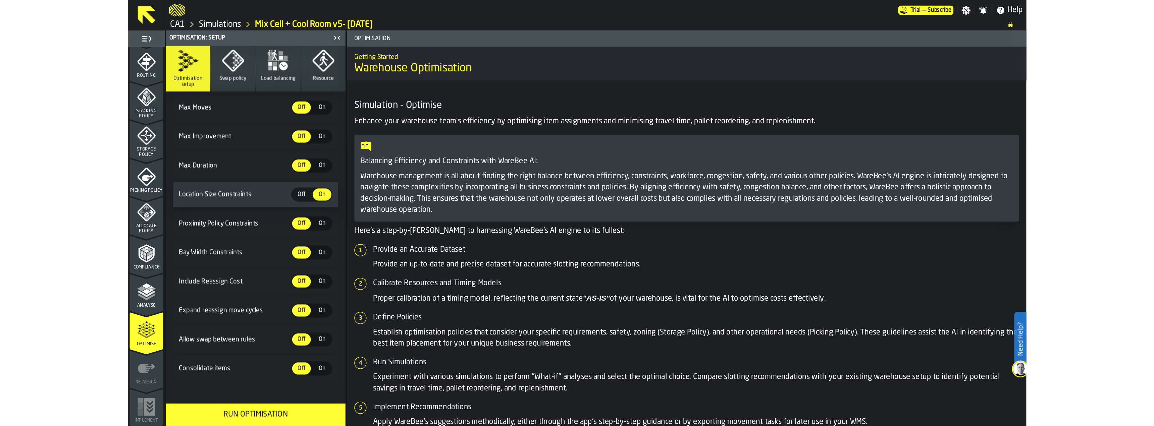
scroll to position [128, 0]
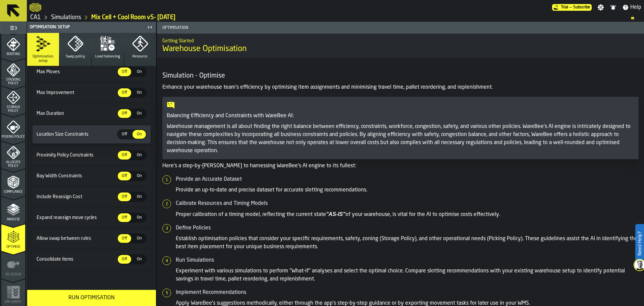
click at [117, 294] on div "Run Optimisation" at bounding box center [91, 297] width 121 height 8
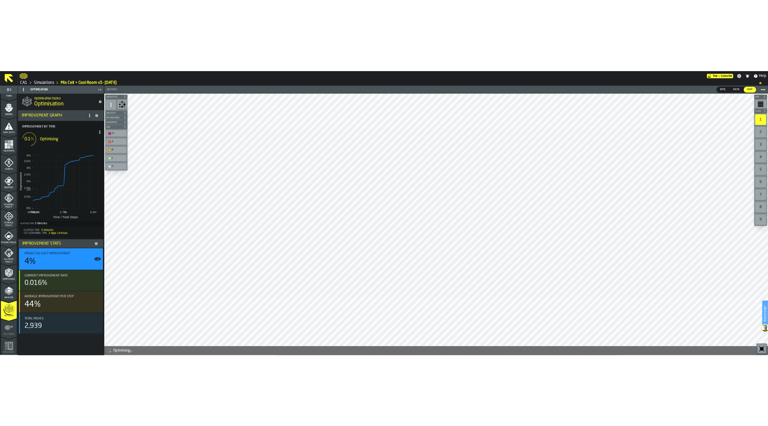
scroll to position [103, 0]
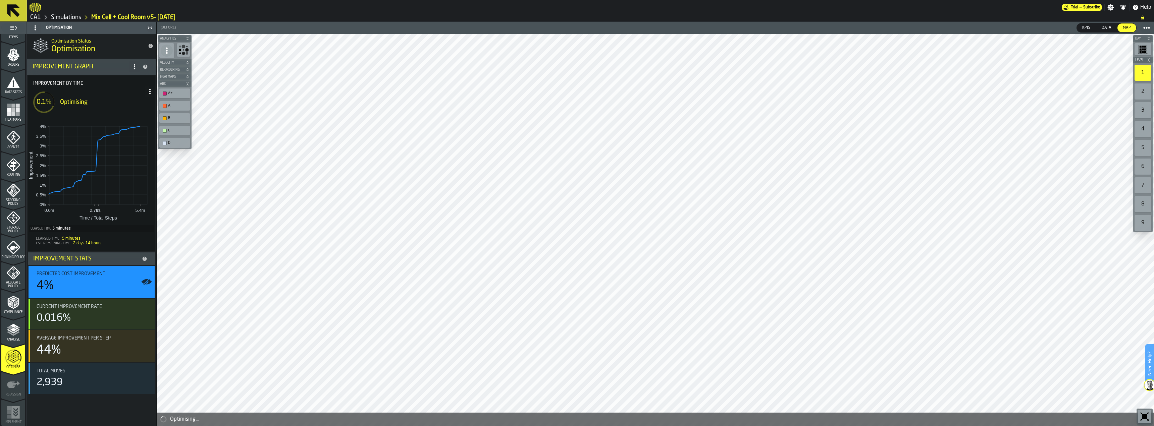
click at [80, 18] on link "Simulations" at bounding box center [66, 17] width 30 height 7
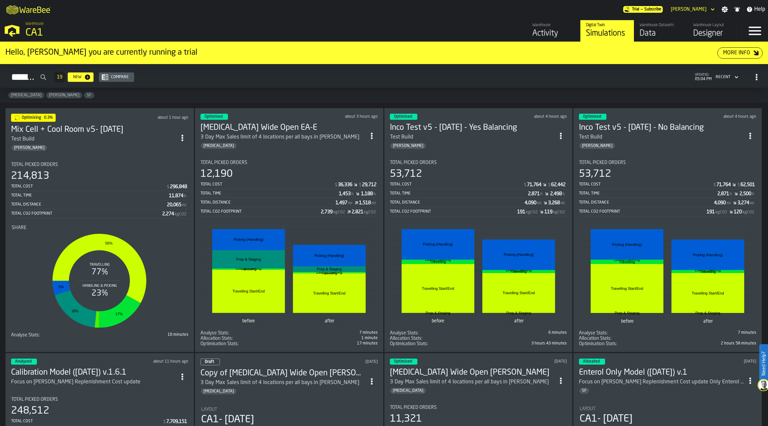
click at [296, 157] on section "Total Picked Orders 12,190 Total Cost $ 36,336 $ 29,712 Total Time 1,453 h 1,18…" at bounding box center [289, 251] width 177 height 192
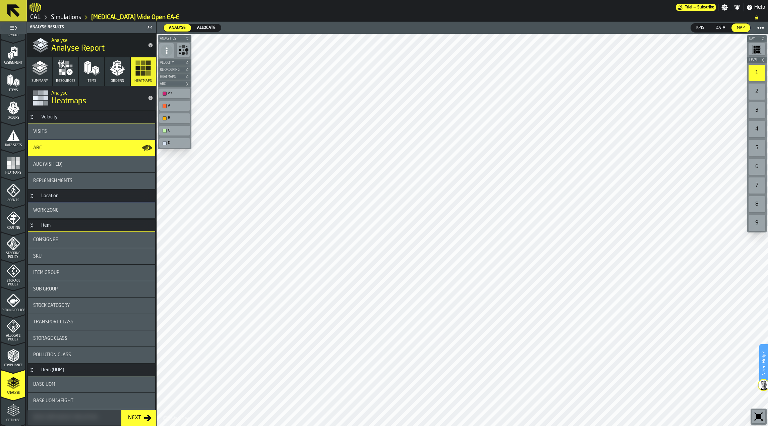
scroll to position [103, 0]
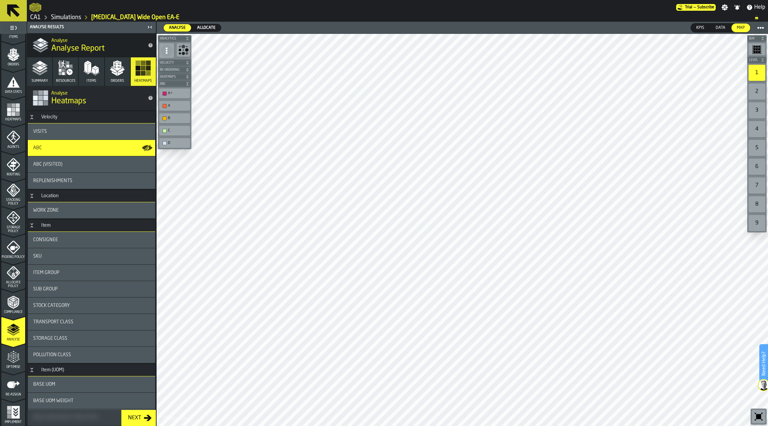
click at [14, 364] on div "Optimise" at bounding box center [13, 360] width 24 height 18
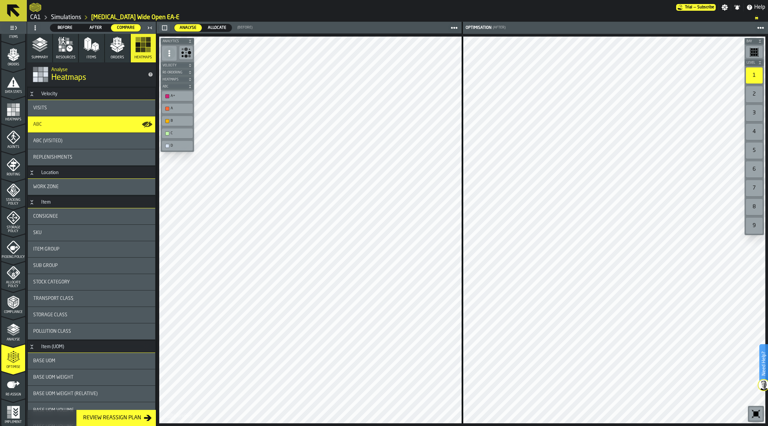
click at [514, 29] on div at bounding box center [637, 28] width 260 height 12
drag, startPoint x: 514, startPoint y: 29, endPoint x: 698, endPoint y: 20, distance: 184.7
click at [698, 20] on ol "CA1 Simulations Enteral Wide Open EA-E" at bounding box center [389, 17] width 719 height 8
click at [753, 6] on icon "button-toggle-Help" at bounding box center [750, 7] width 7 height 7
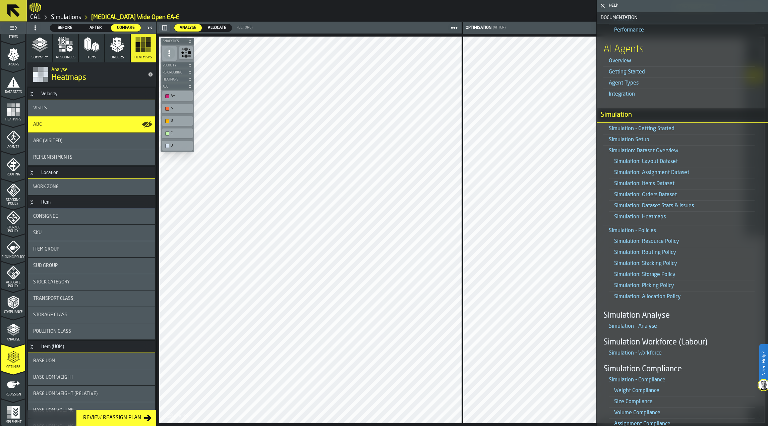
scroll to position [335, 0]
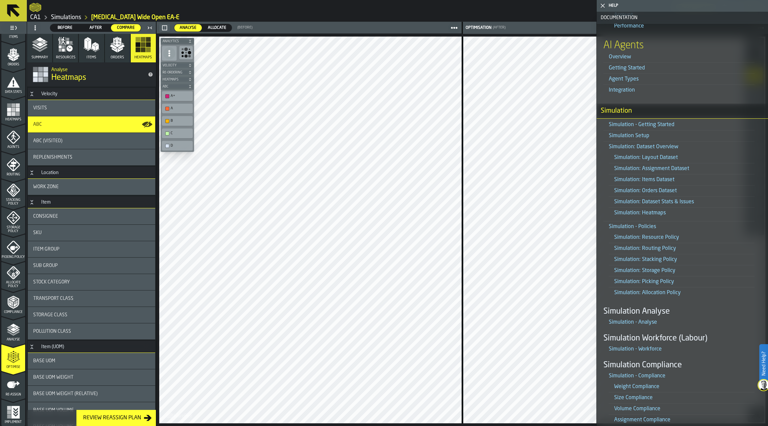
click at [685, 169] on link "Simulation: Assignment Dataset" at bounding box center [651, 168] width 75 height 5
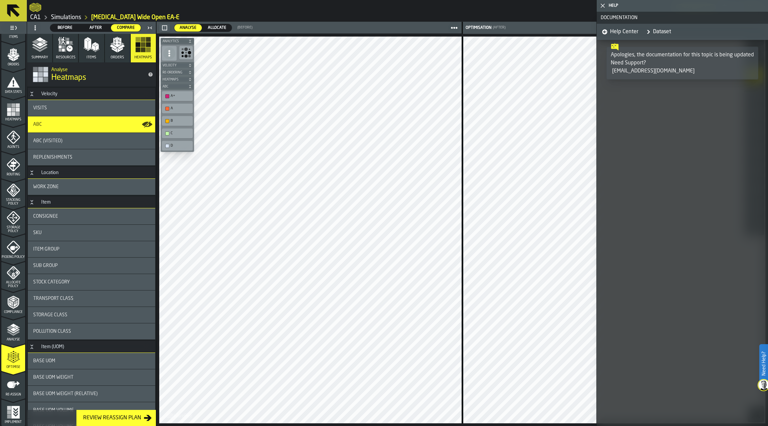
click at [626, 31] on span "Help Center" at bounding box center [624, 32] width 28 height 8
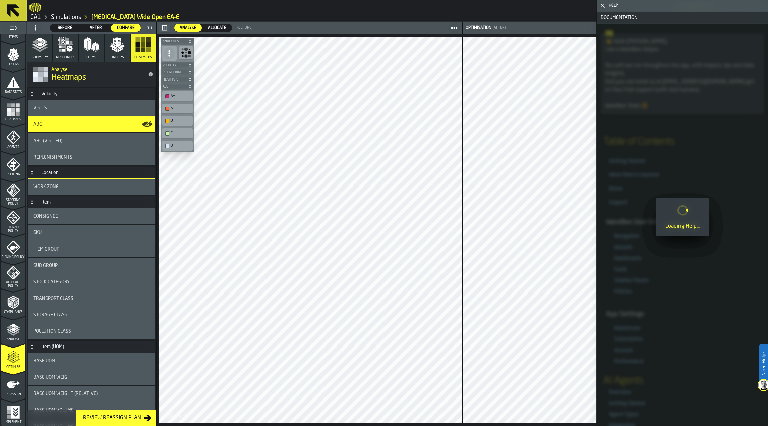
click at [605, 5] on icon "button-toggle-Close me" at bounding box center [603, 6] width 8 height 8
